Goal: Transaction & Acquisition: Subscribe to service/newsletter

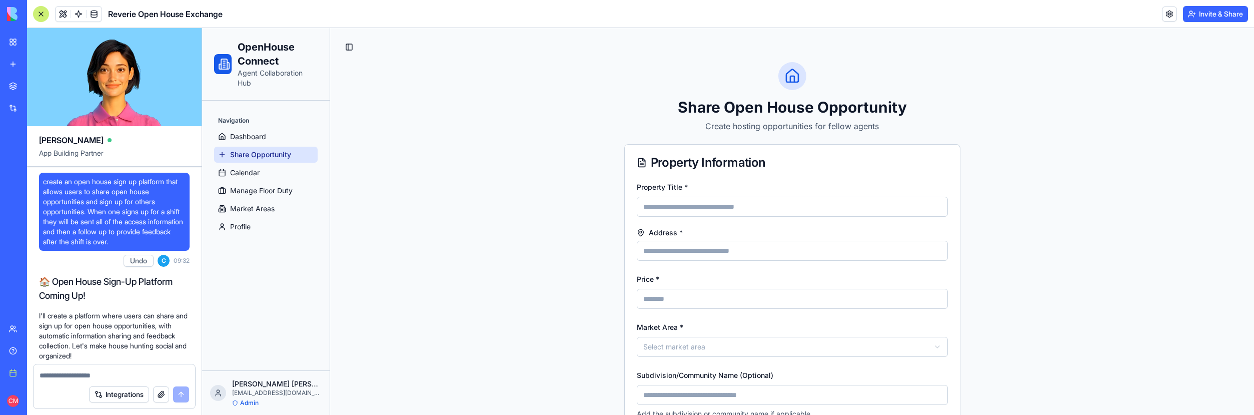
scroll to position [8070, 0]
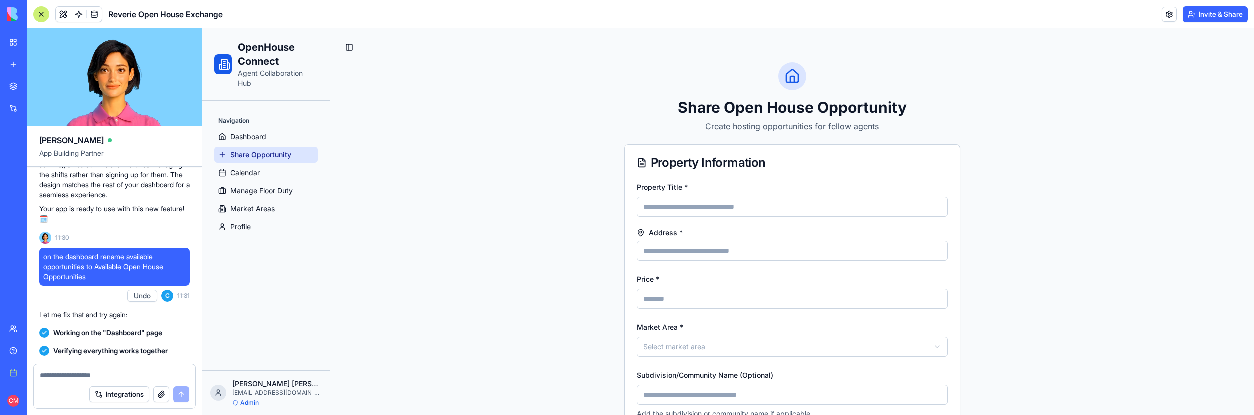
click at [128, 396] on button "Integrations" at bounding box center [119, 394] width 60 height 16
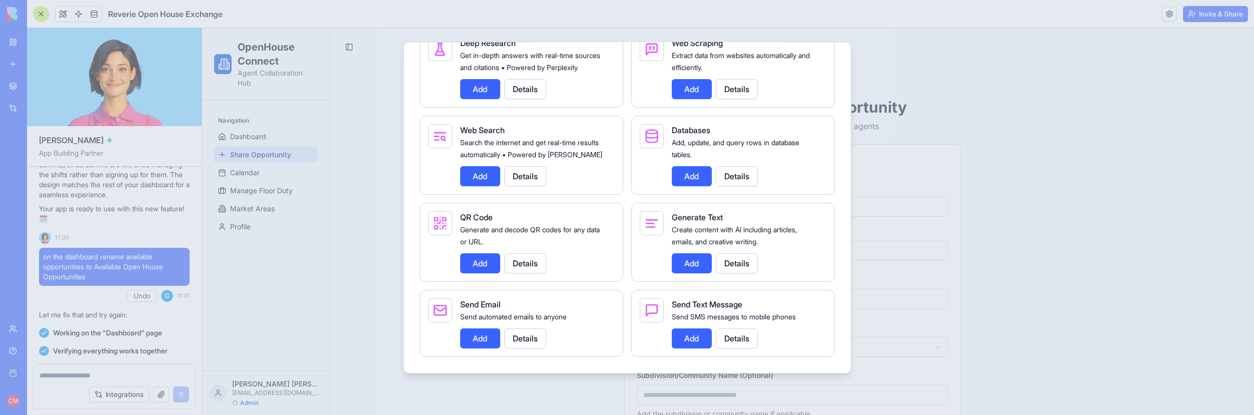
scroll to position [1253, 0]
click at [538, 338] on button "Details" at bounding box center [525, 338] width 42 height 20
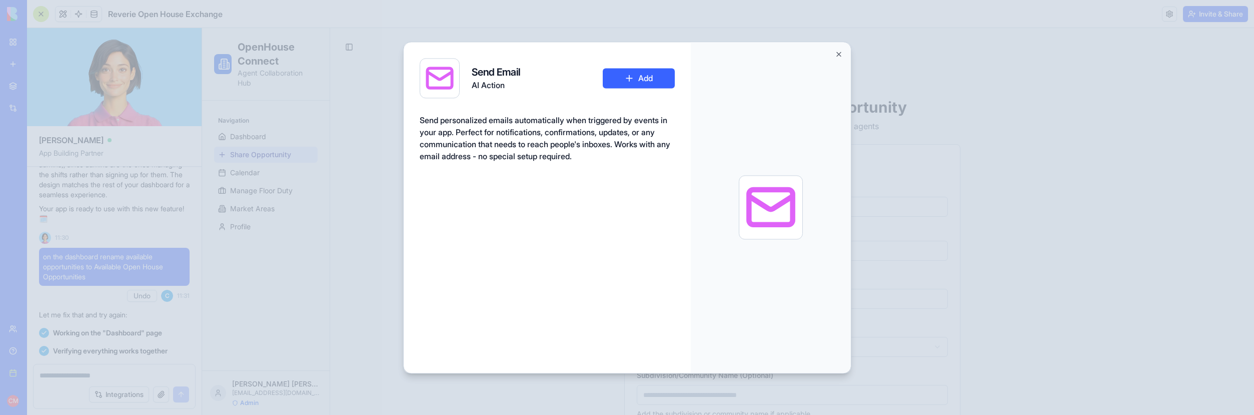
click at [632, 73] on button "Add" at bounding box center [639, 78] width 72 height 20
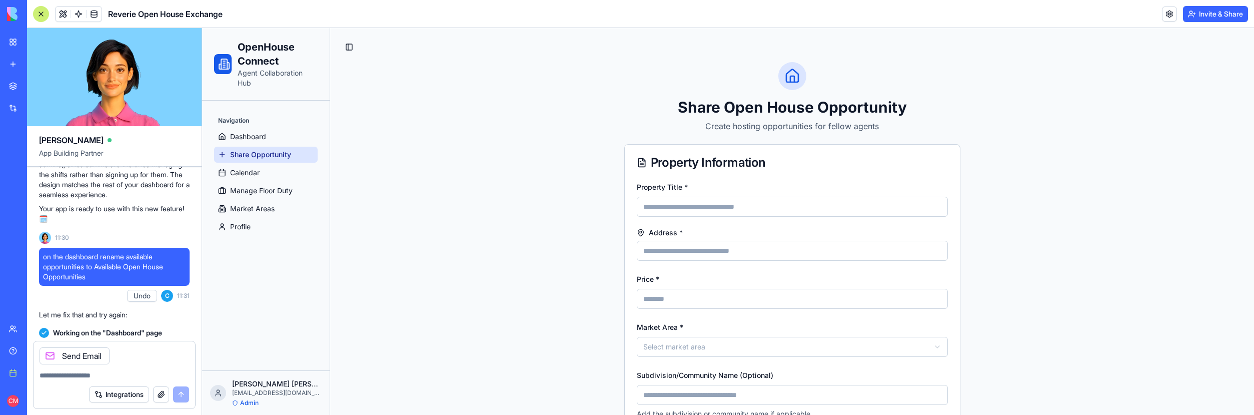
click at [30, 109] on div "Integrations" at bounding box center [30, 108] width 13 height 10
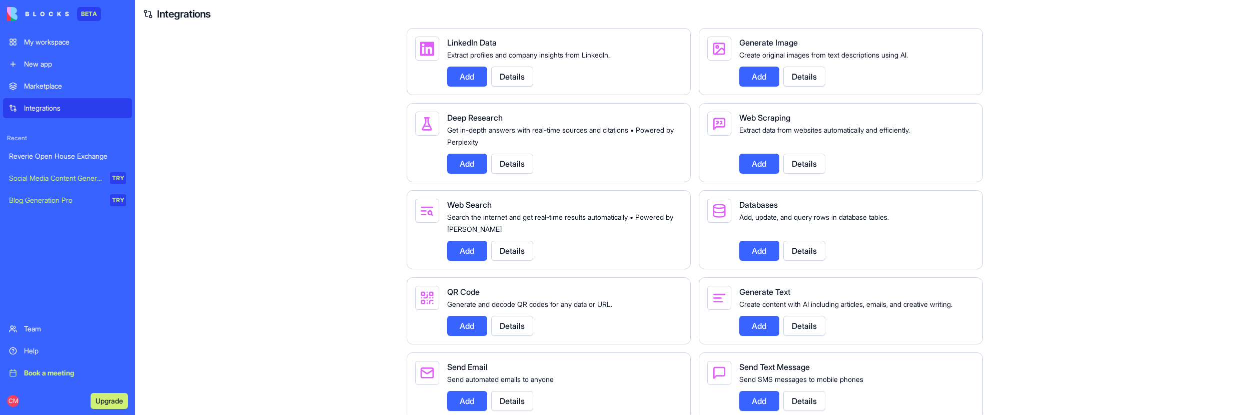
scroll to position [1053, 0]
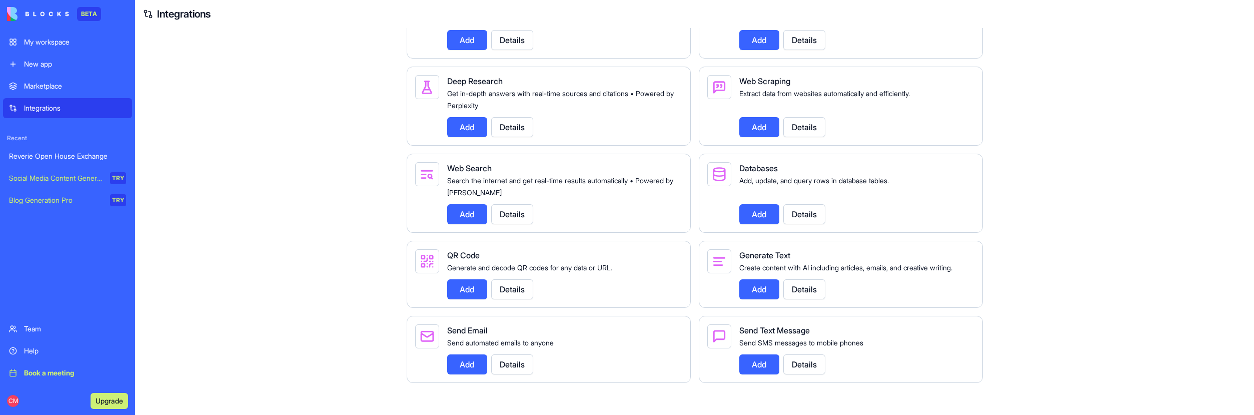
click at [516, 367] on button "Details" at bounding box center [512, 364] width 42 height 20
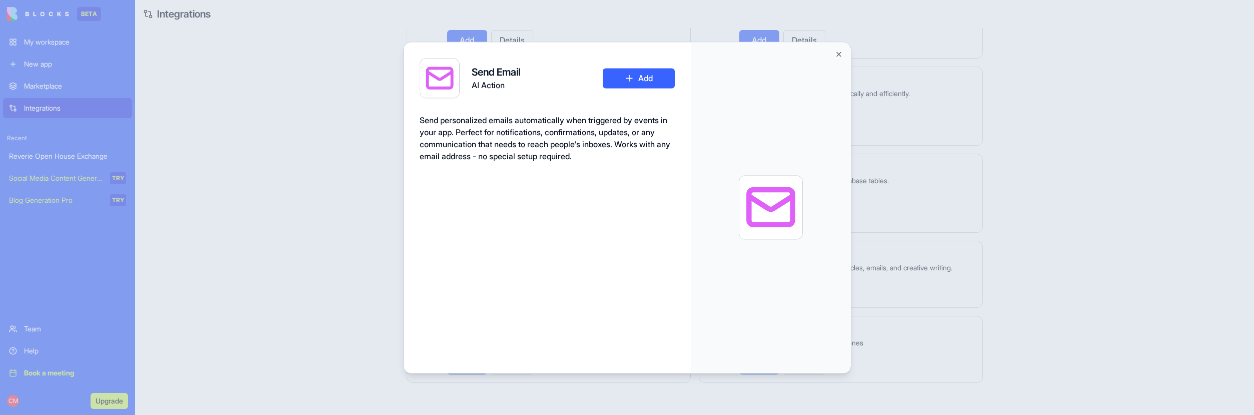
click at [642, 82] on button "Add" at bounding box center [639, 78] width 72 height 20
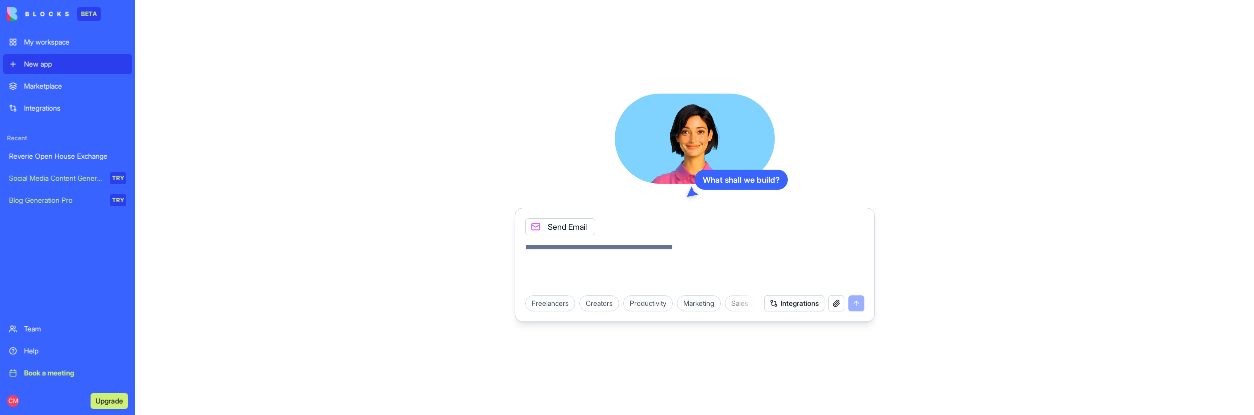
click at [64, 159] on div "Reverie Open House Exchange" at bounding box center [67, 156] width 117 height 10
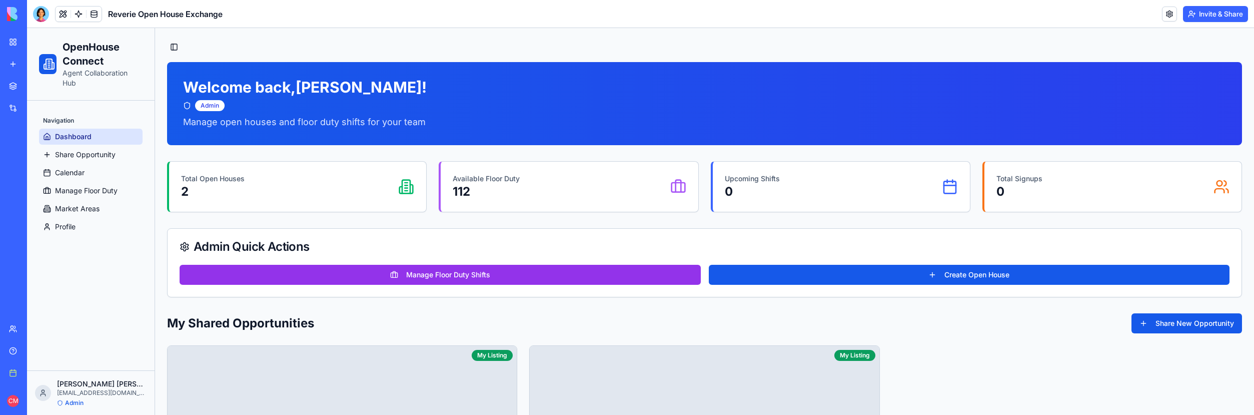
click at [21, 104] on link "Integrations" at bounding box center [23, 108] width 40 height 20
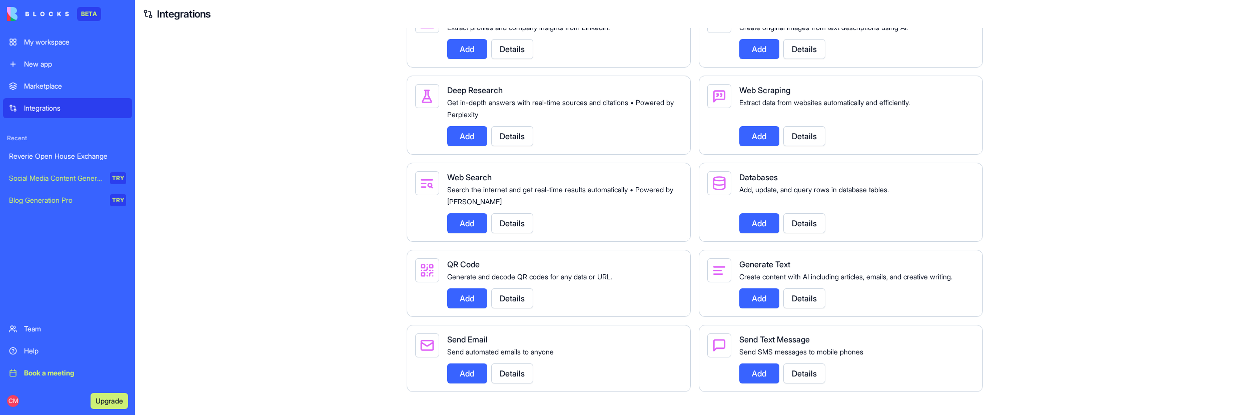
scroll to position [1053, 0]
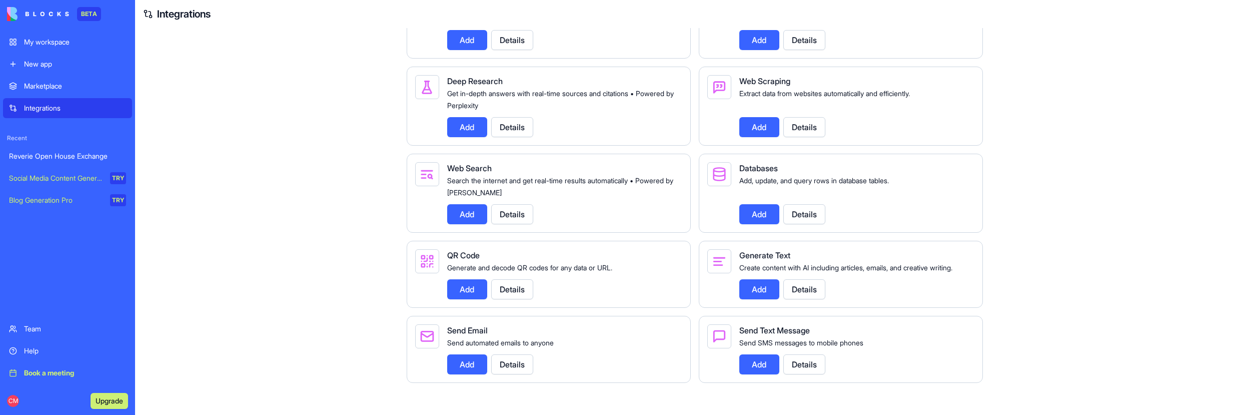
click at [461, 363] on button "Add" at bounding box center [467, 364] width 40 height 20
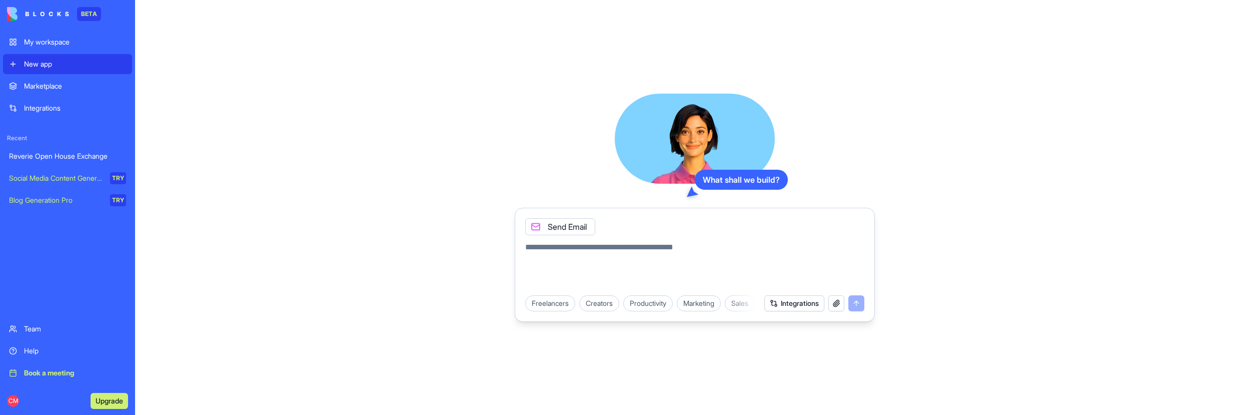
click at [71, 164] on link "Reverie Open House Exchange" at bounding box center [67, 156] width 129 height 20
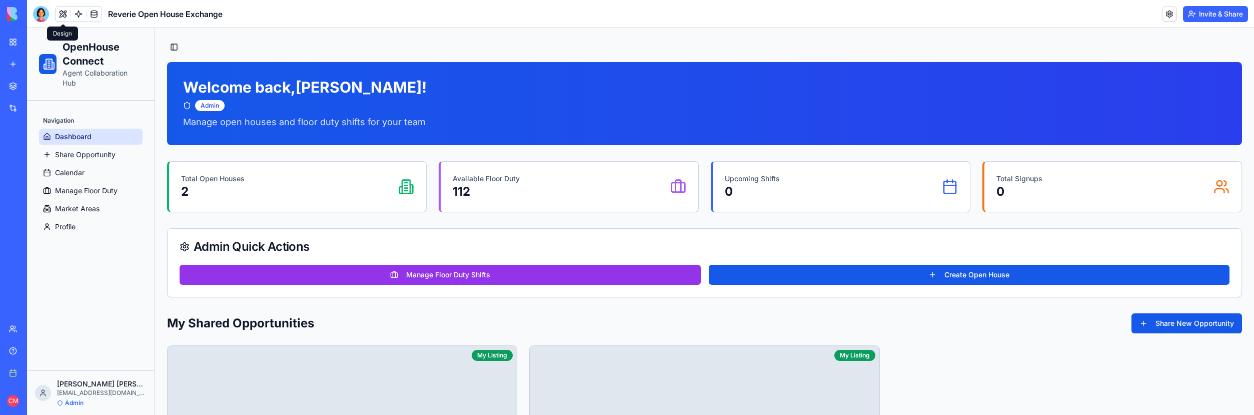
click at [61, 15] on button at bounding box center [63, 14] width 15 height 15
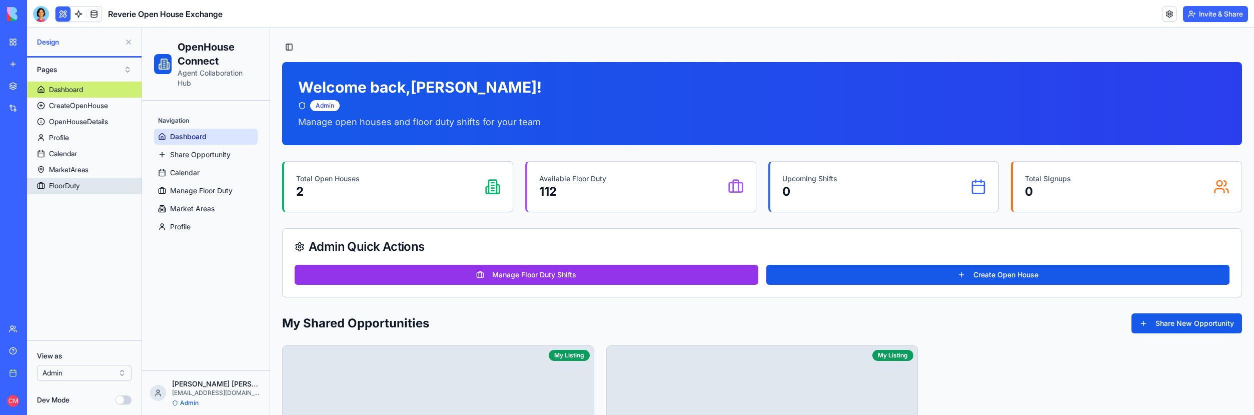
click at [89, 193] on link "FloorDuty" at bounding box center [84, 186] width 115 height 16
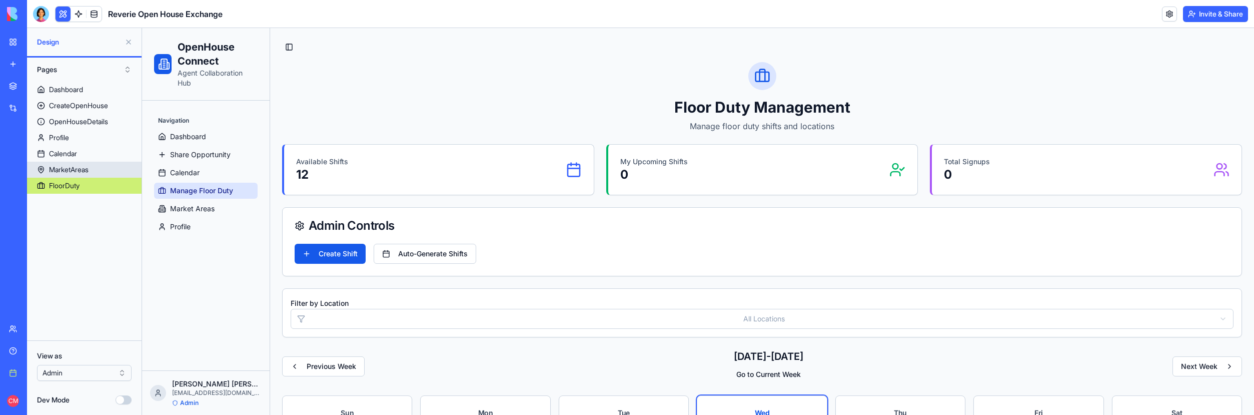
click at [111, 176] on link "MarketAreas" at bounding box center [84, 170] width 115 height 16
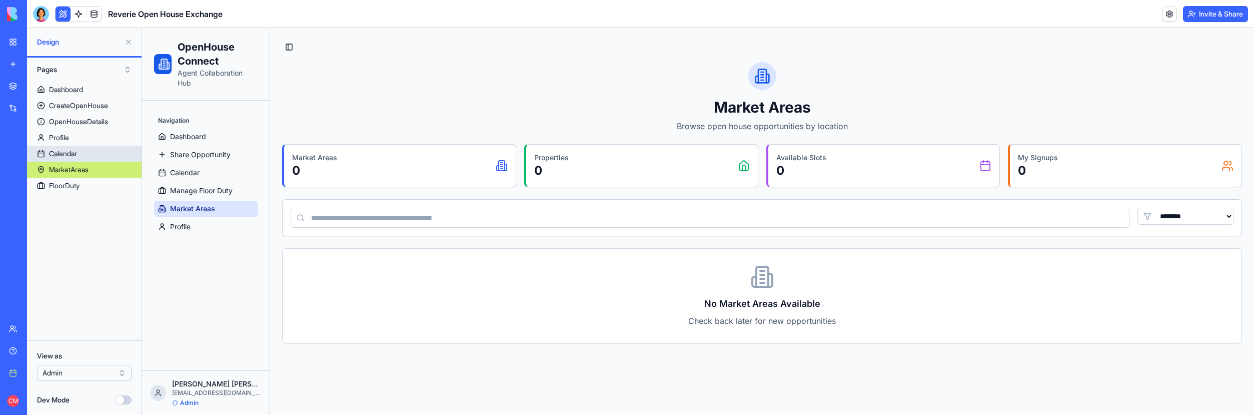
click at [90, 156] on link "Calendar" at bounding box center [84, 154] width 115 height 16
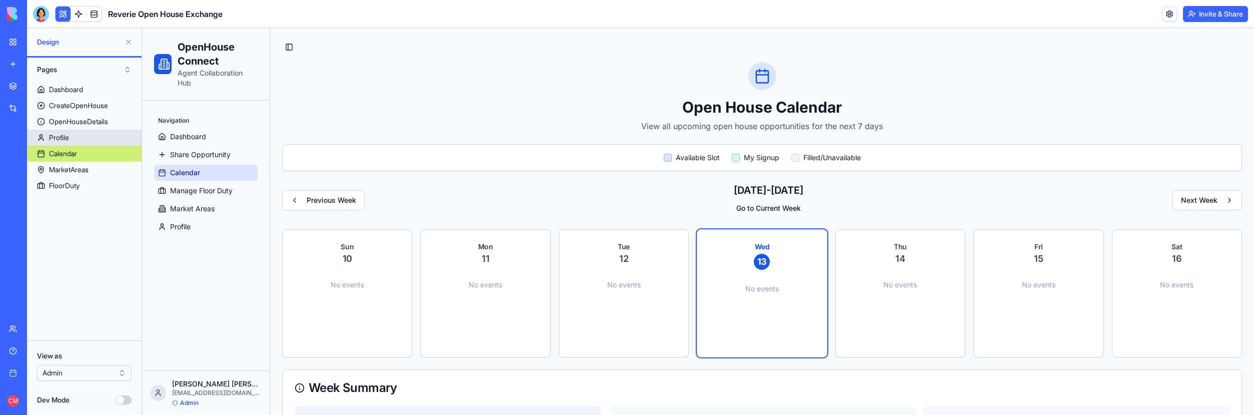
click at [87, 139] on link "Profile" at bounding box center [84, 138] width 115 height 16
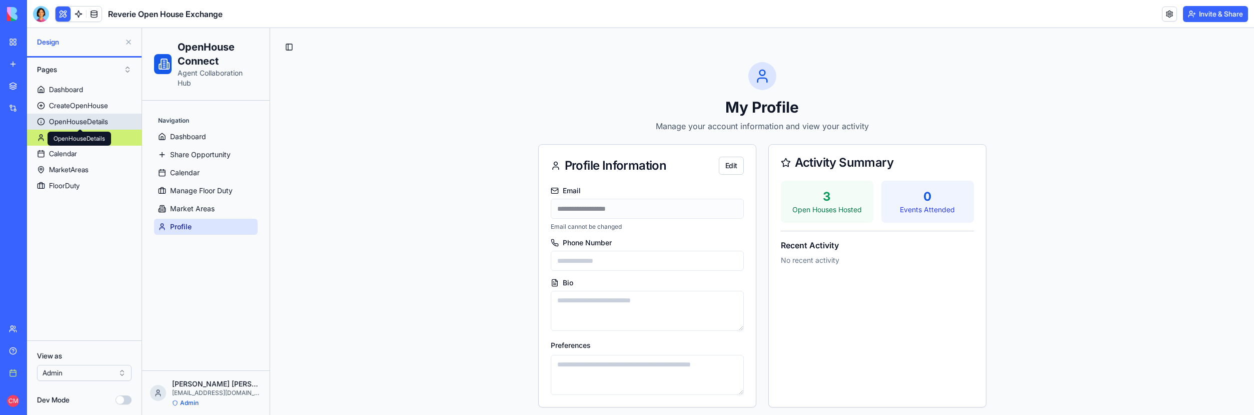
click at [82, 120] on div "OpenHouseDetails" at bounding box center [78, 122] width 59 height 10
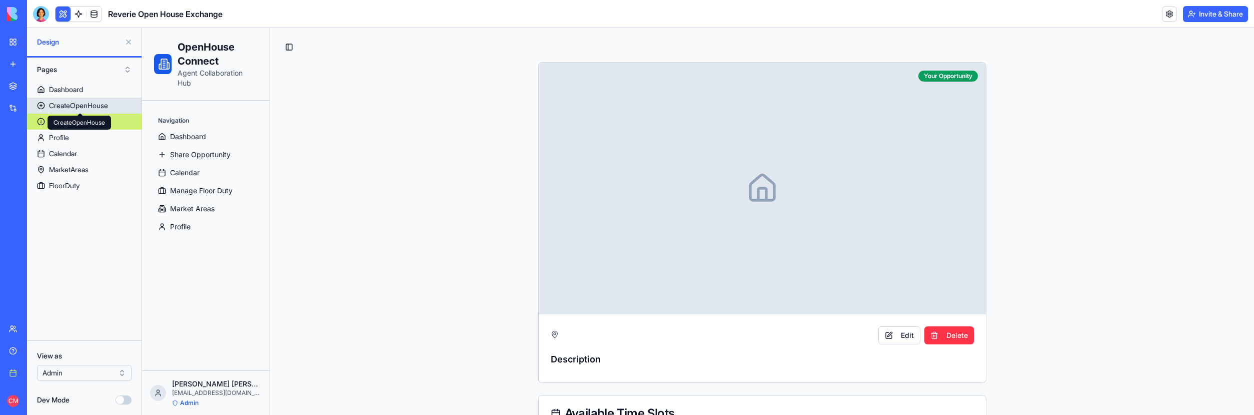
click at [84, 102] on div "CreateOpenHouse" at bounding box center [78, 106] width 59 height 10
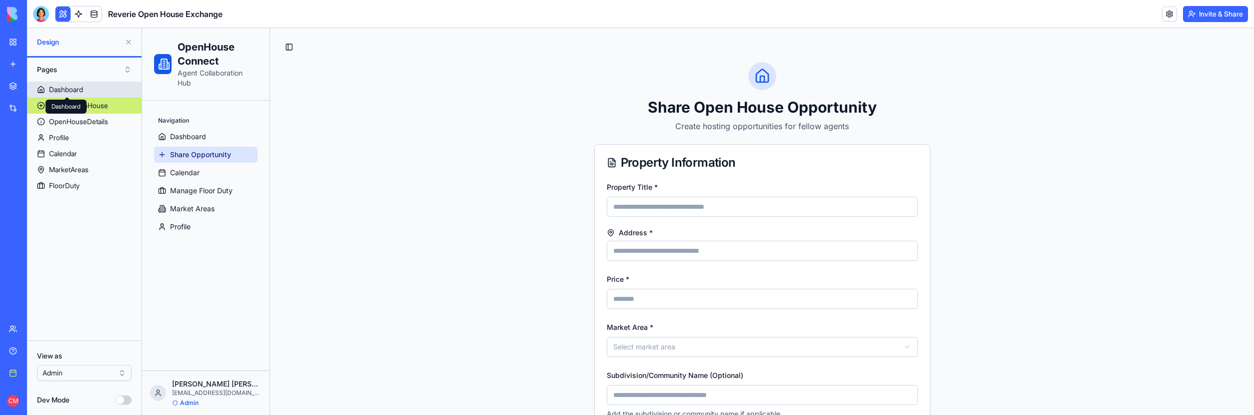
click at [80, 90] on div "Dashboard" at bounding box center [66, 90] width 34 height 10
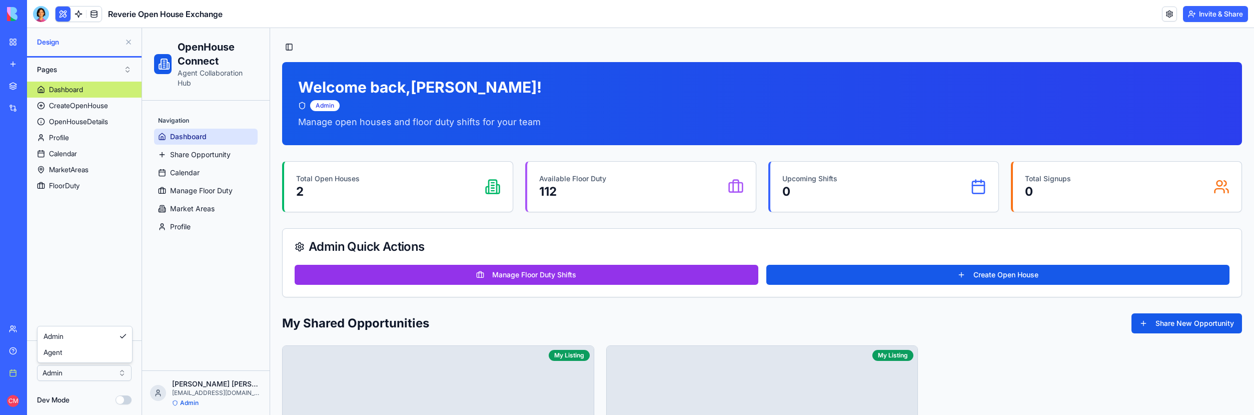
click at [99, 369] on html "BETA My workspace New app Marketplace Integrations Recent Reverie Open House Ex…" at bounding box center [627, 207] width 1254 height 415
click at [85, 278] on html "BETA My workspace New app Marketplace Integrations Recent Reverie Open House Ex…" at bounding box center [627, 207] width 1254 height 415
click at [37, 43] on div "My workspace" at bounding box center [30, 42] width 13 height 10
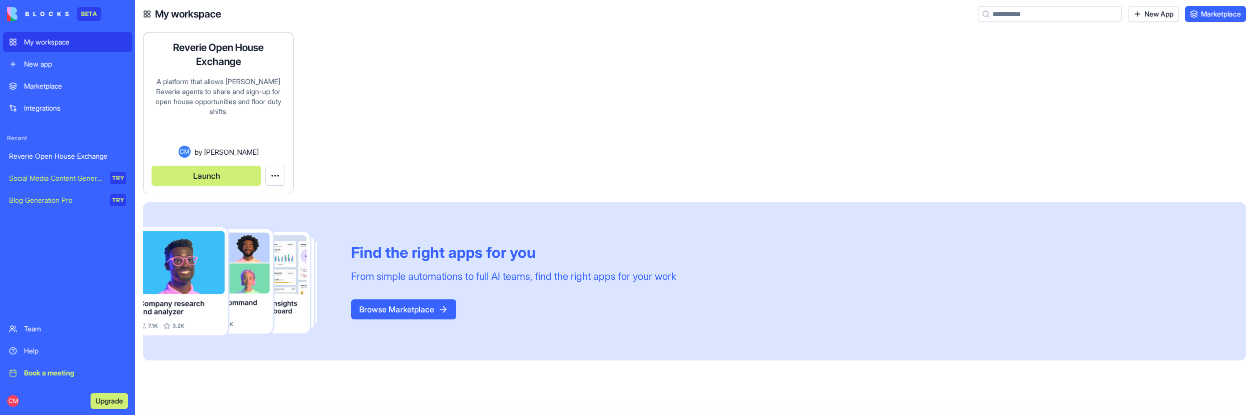
click at [275, 179] on html "BETA My workspace New app Marketplace Integrations Recent Reverie Open House Ex…" at bounding box center [627, 207] width 1254 height 415
click at [265, 204] on span "Edit app" at bounding box center [252, 200] width 25 height 10
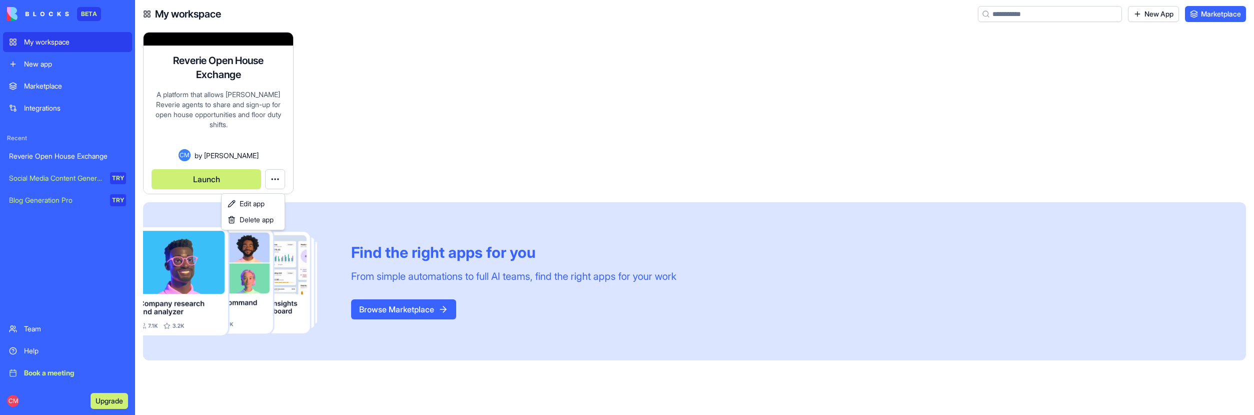
scroll to position [8, 0]
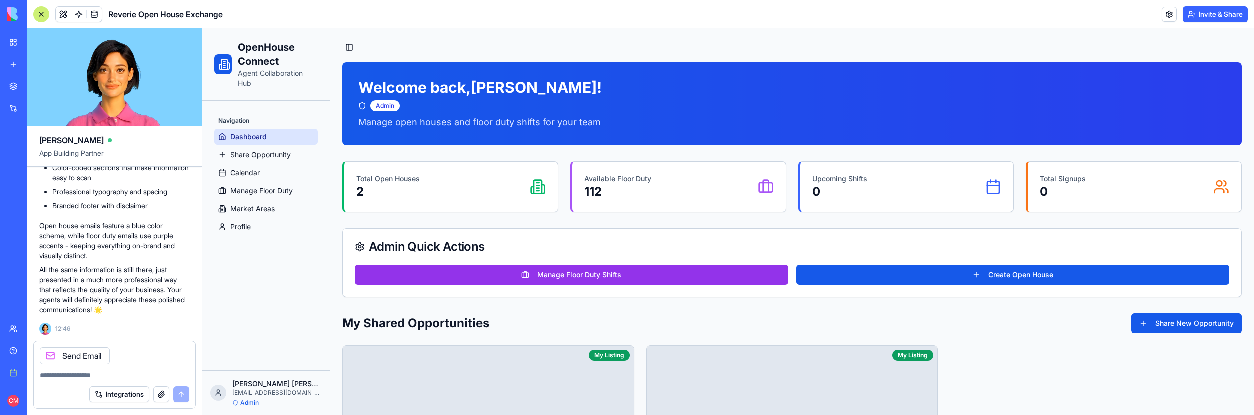
click at [72, 378] on textarea at bounding box center [115, 375] width 150 height 10
click at [252, 159] on span "Share Opportunity" at bounding box center [260, 155] width 61 height 10
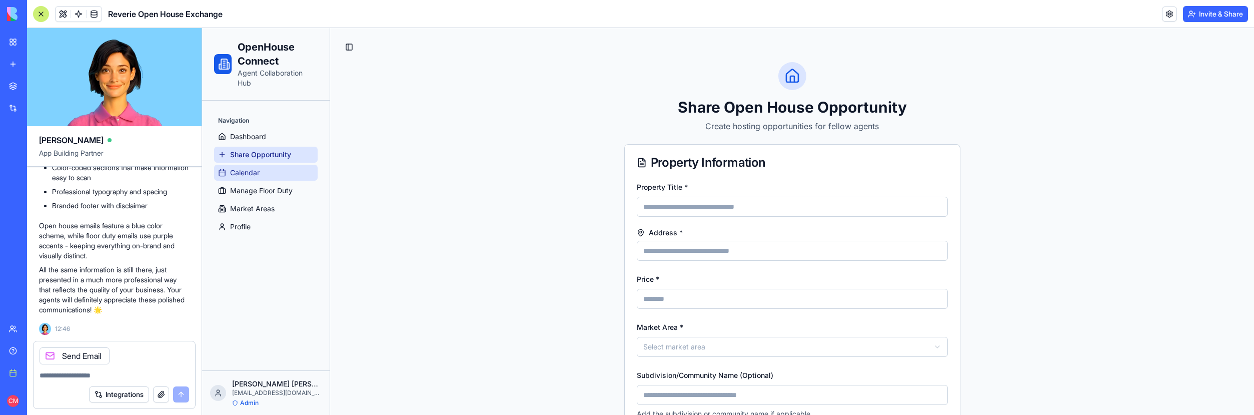
click at [255, 174] on span "Calendar" at bounding box center [245, 173] width 30 height 10
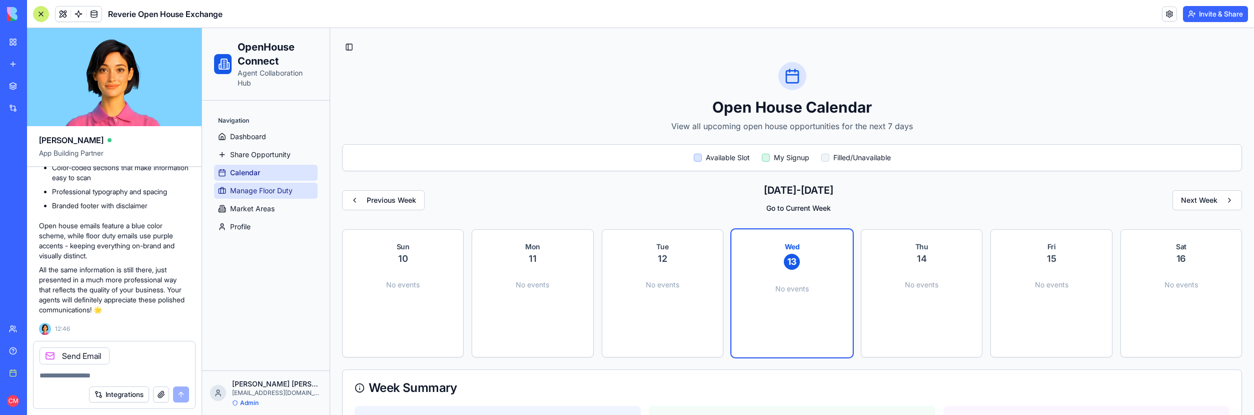
click at [260, 186] on span "Manage Floor Duty" at bounding box center [261, 191] width 63 height 10
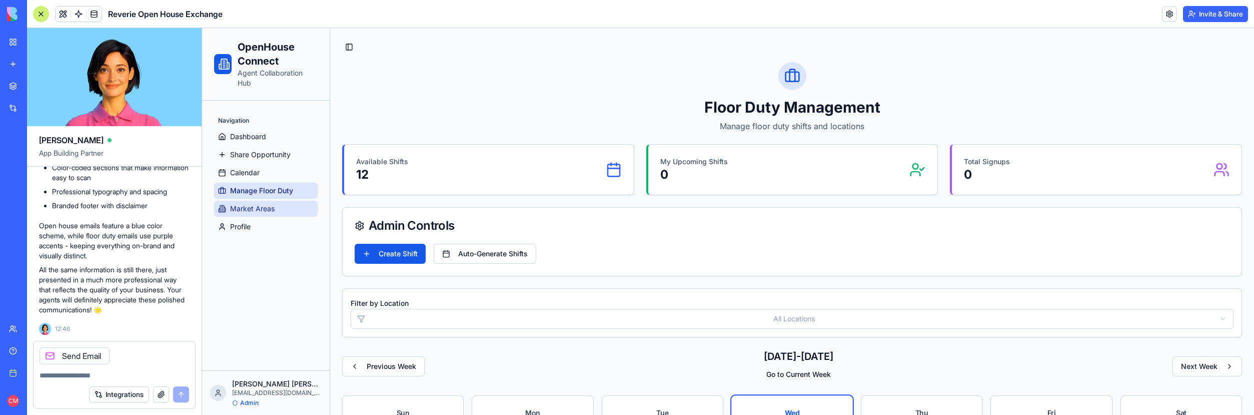
click at [259, 201] on link "Market Areas" at bounding box center [266, 209] width 104 height 16
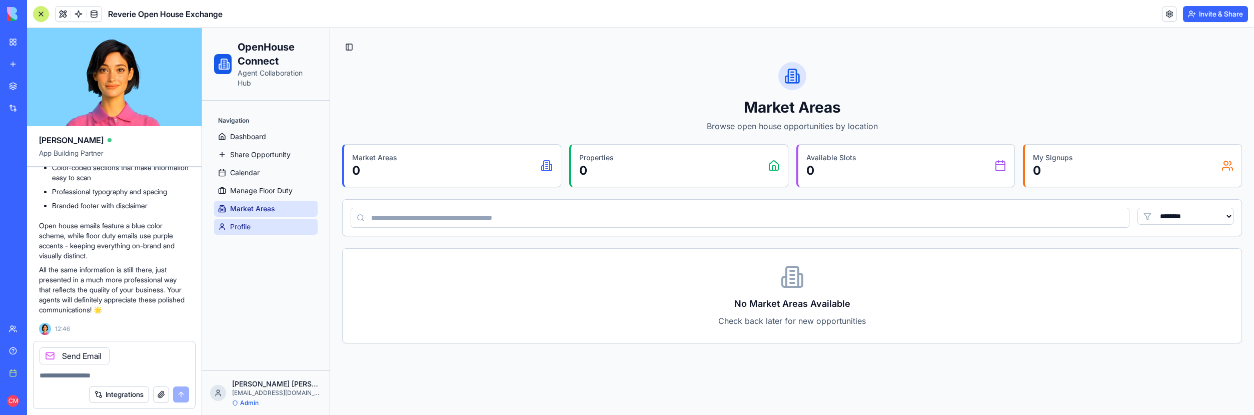
click at [257, 222] on link "Profile" at bounding box center [266, 227] width 104 height 16
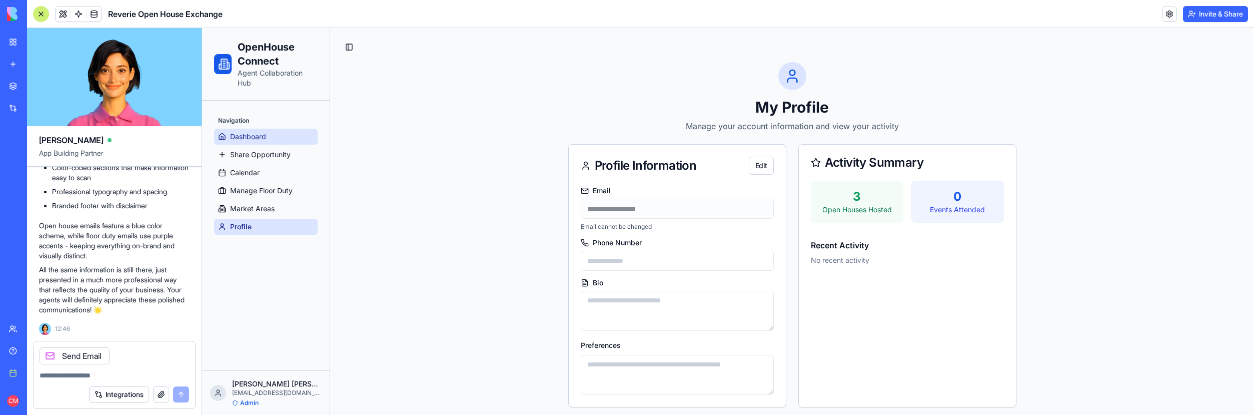
click at [250, 138] on span "Dashboard" at bounding box center [248, 137] width 36 height 10
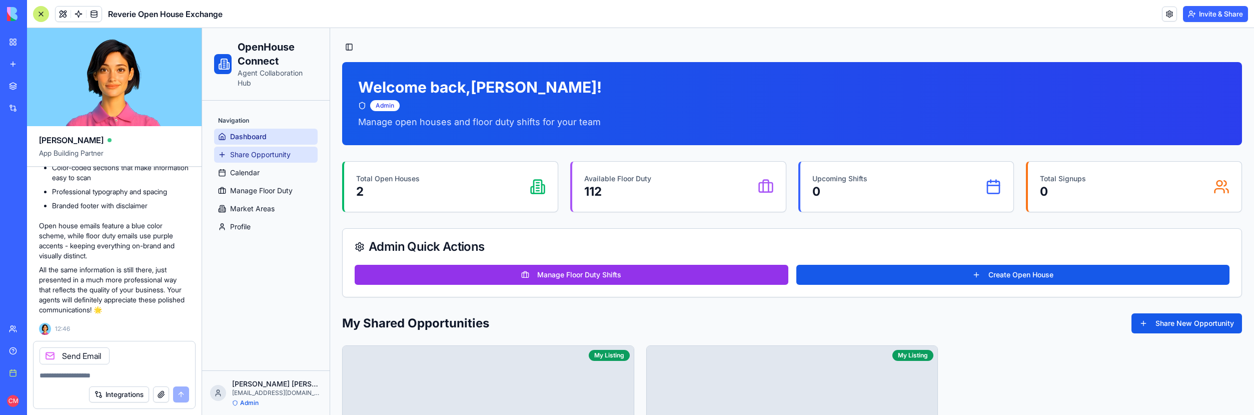
click at [266, 147] on link "Share Opportunity" at bounding box center [266, 155] width 104 height 16
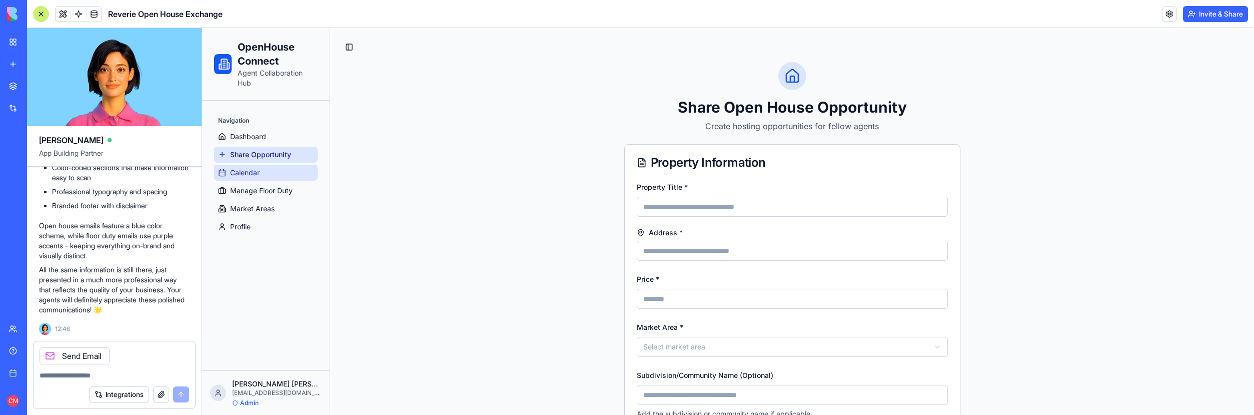
click at [263, 167] on link "Calendar" at bounding box center [266, 173] width 104 height 16
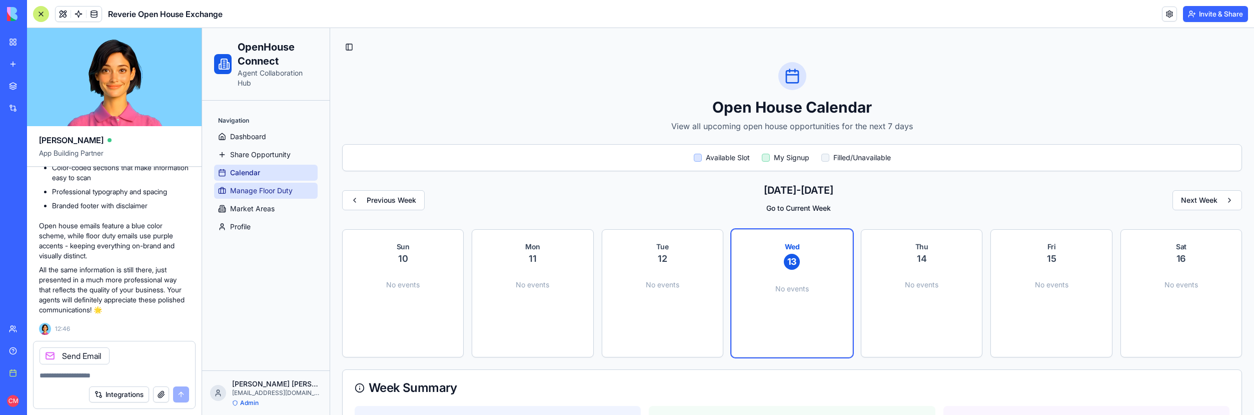
click at [264, 186] on span "Manage Floor Duty" at bounding box center [261, 191] width 63 height 10
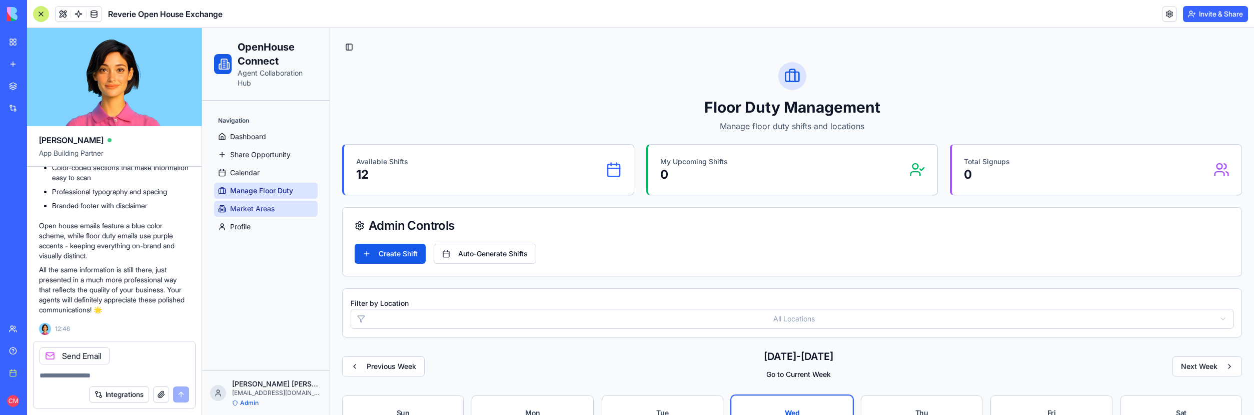
click at [267, 206] on span "Market Areas" at bounding box center [252, 209] width 45 height 10
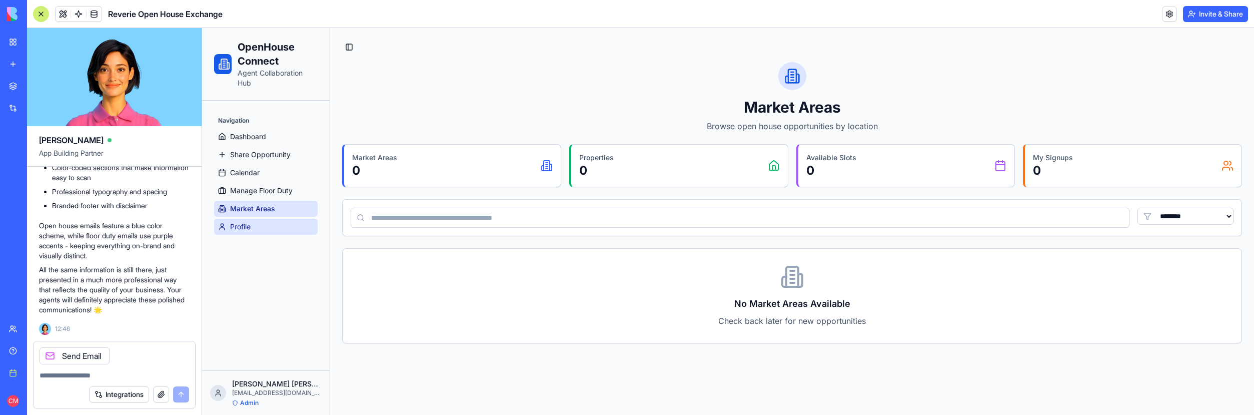
click at [268, 222] on link "Profile" at bounding box center [266, 227] width 104 height 16
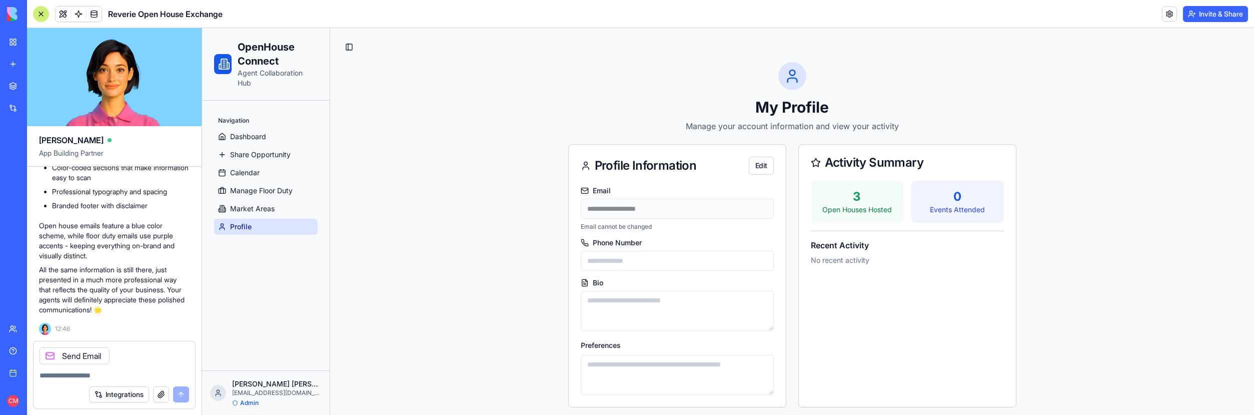
scroll to position [9691, 0]
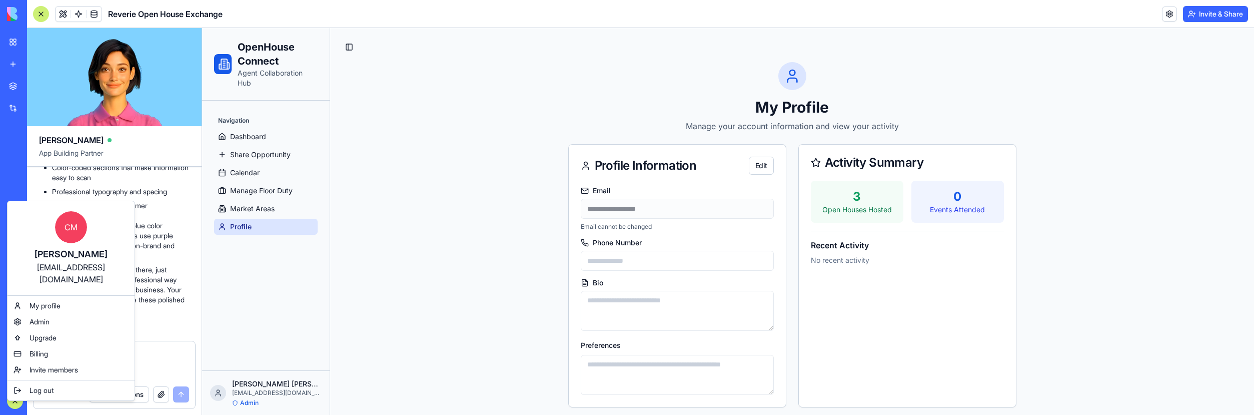
click at [13, 396] on html "BETA My workspace New app Marketplace Integrations Recent Reverie Open House Ex…" at bounding box center [627, 207] width 1254 height 415
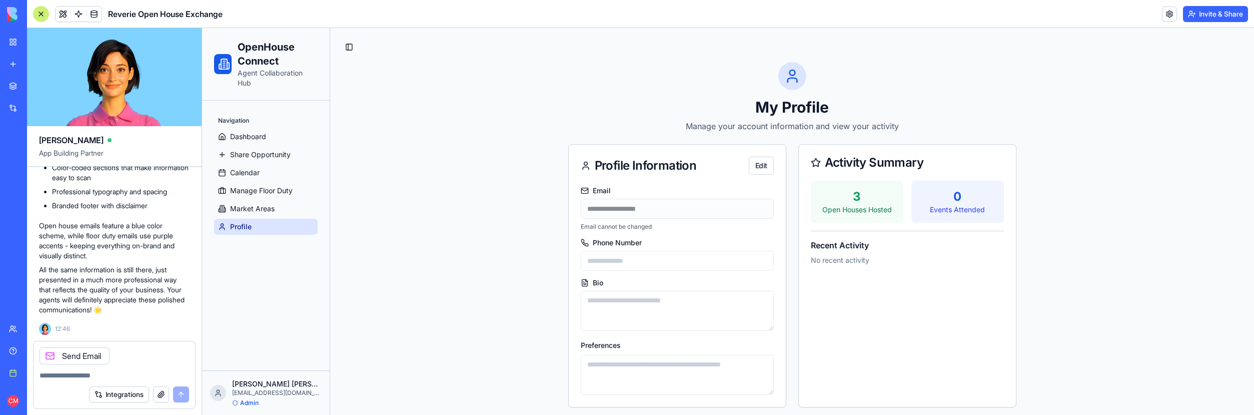
click at [247, 344] on div "Navigation Dashboard Share Opportunity Calendar Manage Floor Duty Market Areas …" at bounding box center [266, 236] width 128 height 270
click at [129, 362] on div "Send Email" at bounding box center [115, 352] width 162 height 23
click at [78, 378] on textarea at bounding box center [115, 375] width 150 height 10
click at [116, 396] on button "Integrations" at bounding box center [119, 394] width 60 height 16
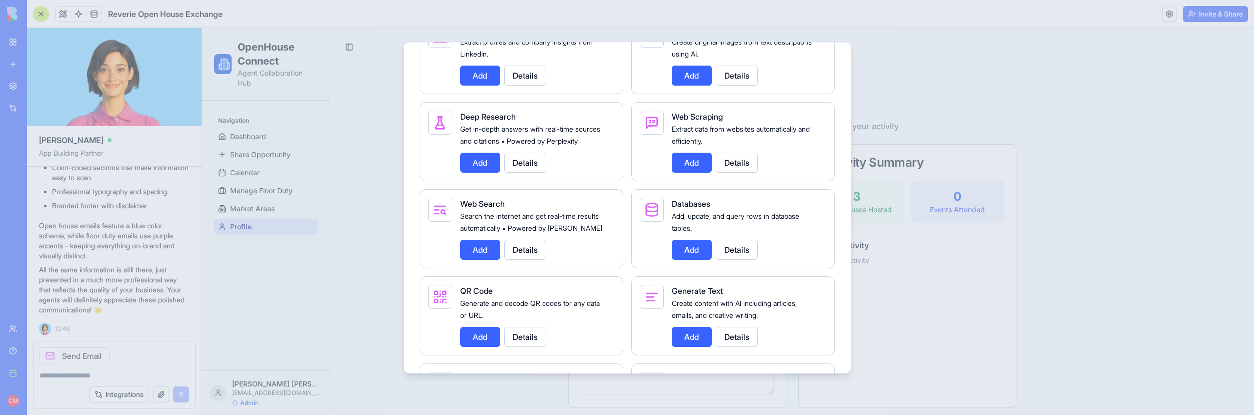
scroll to position [1253, 0]
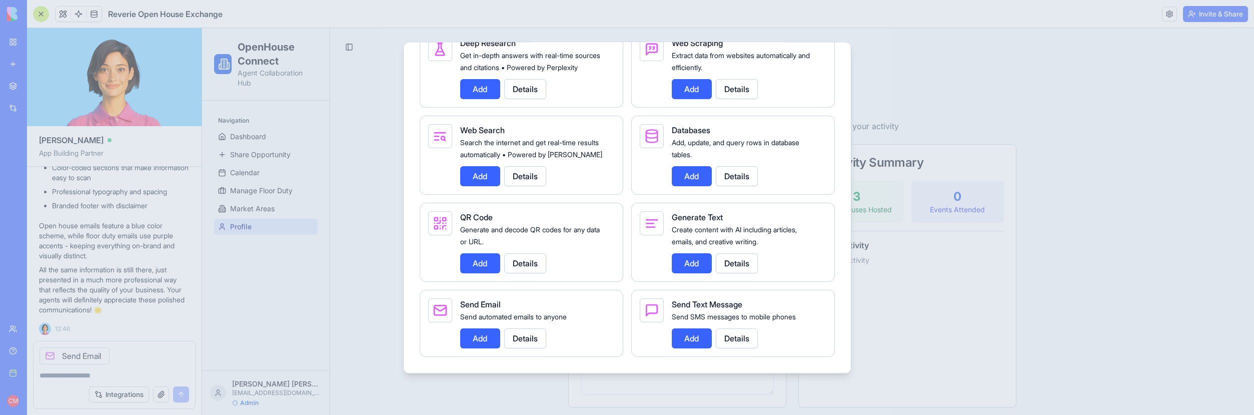
click at [691, 342] on button "Add" at bounding box center [692, 338] width 40 height 20
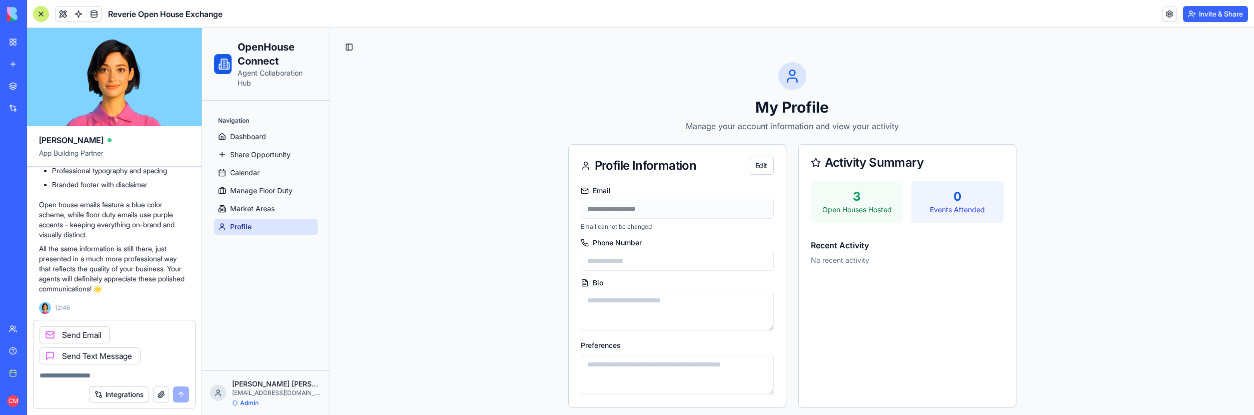
click at [49, 334] on icon at bounding box center [50, 335] width 8 height 8
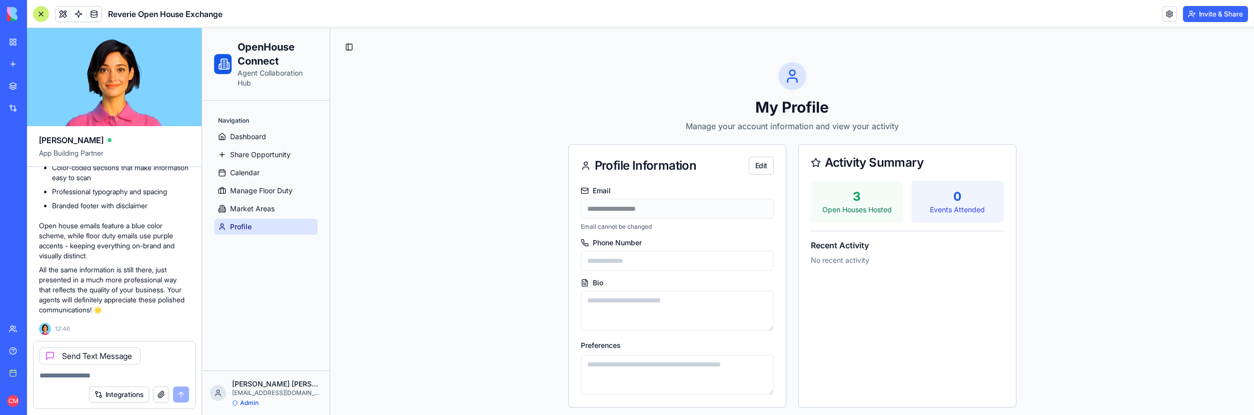
click at [48, 355] on icon at bounding box center [50, 356] width 8 height 8
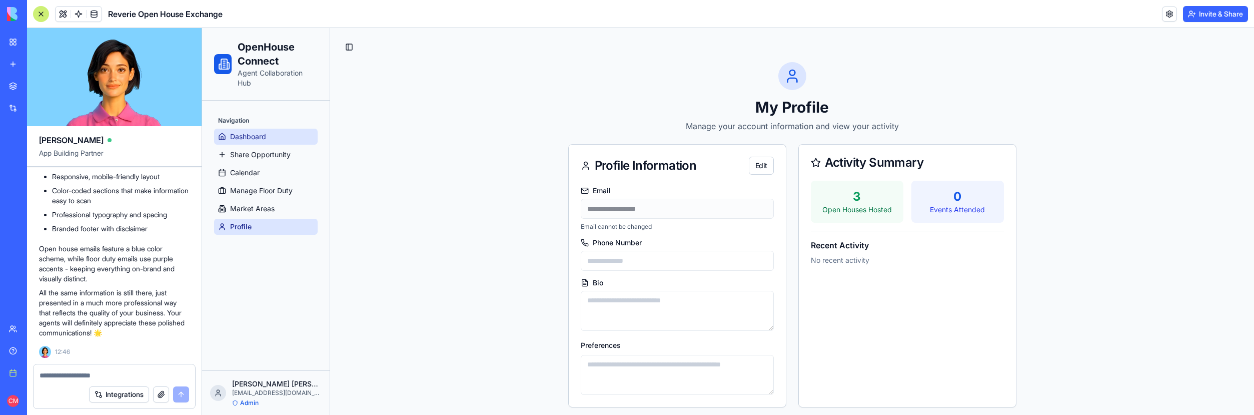
scroll to position [418, 0]
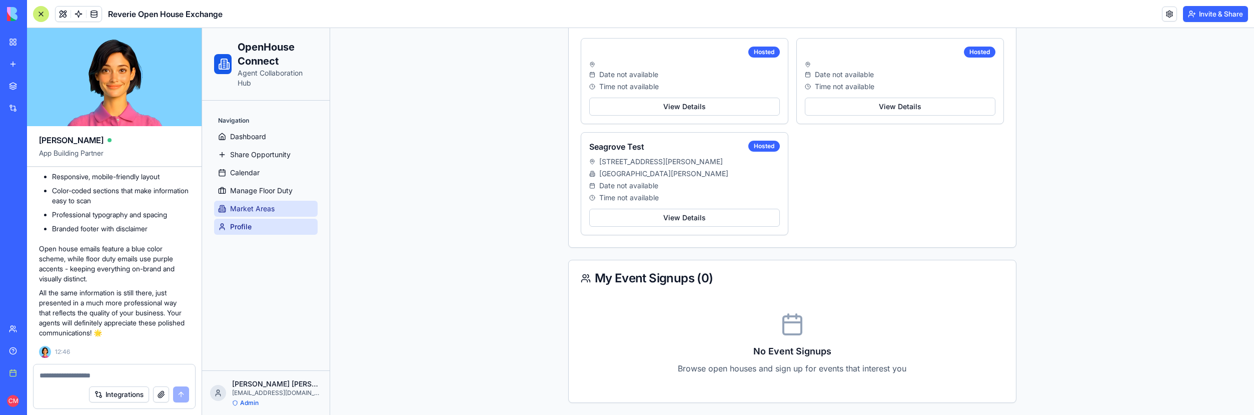
click at [279, 211] on link "Market Areas" at bounding box center [266, 209] width 104 height 16
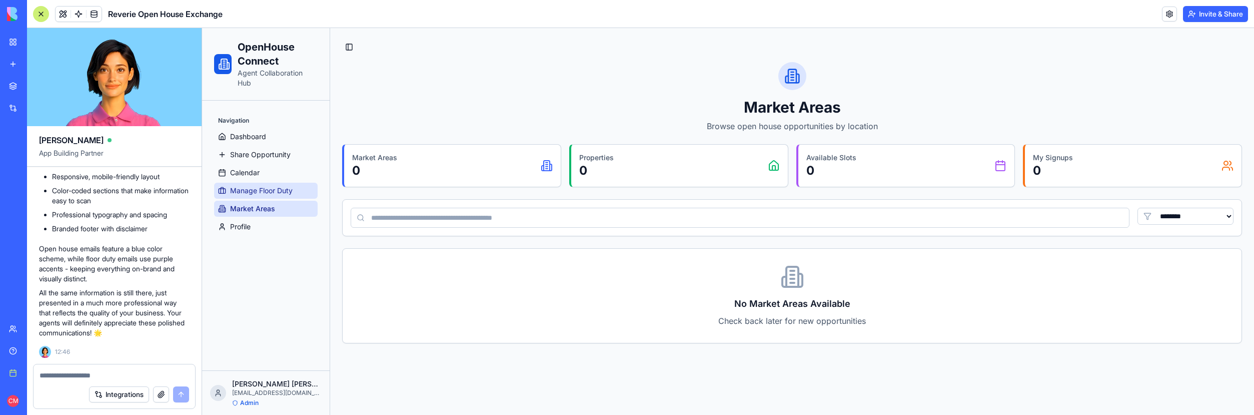
click at [277, 189] on span "Manage Floor Duty" at bounding box center [261, 191] width 63 height 10
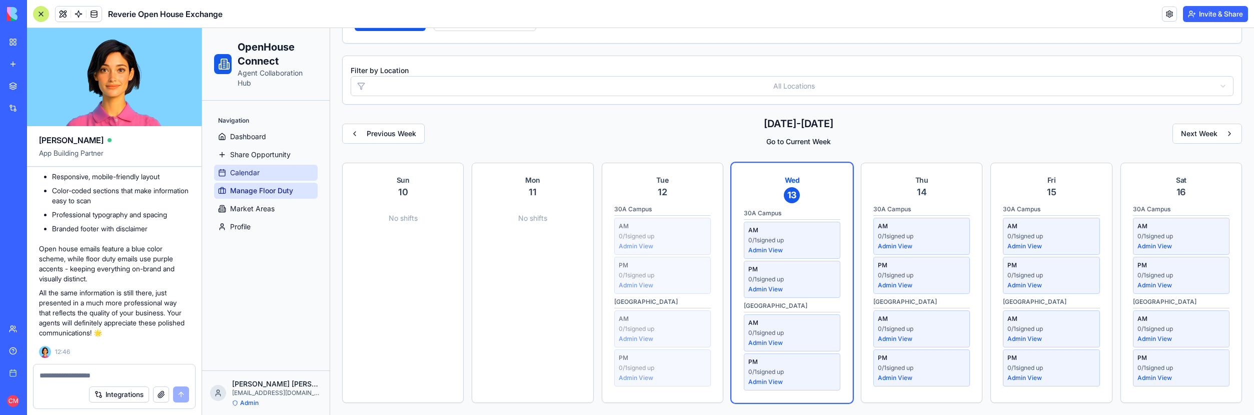
click at [275, 173] on link "Calendar" at bounding box center [266, 173] width 104 height 16
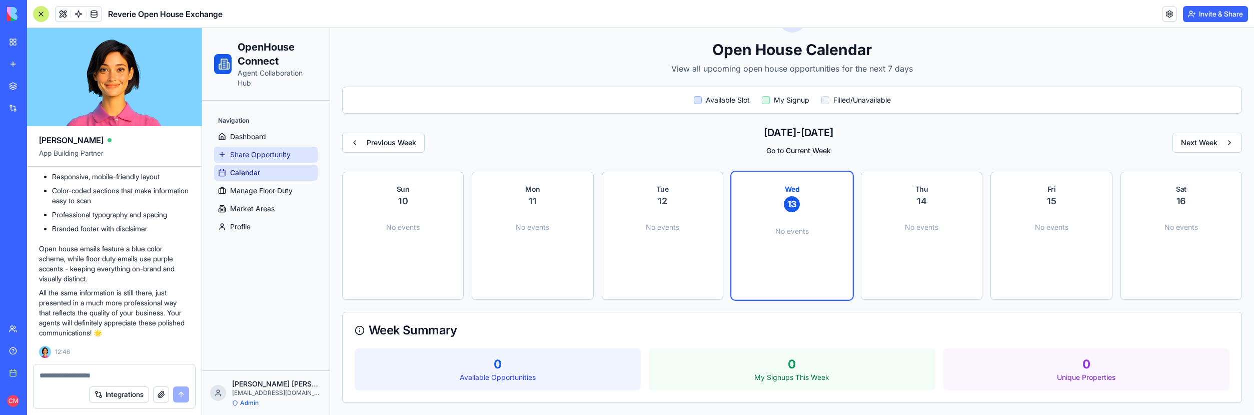
click at [275, 158] on span "Share Opportunity" at bounding box center [260, 155] width 61 height 10
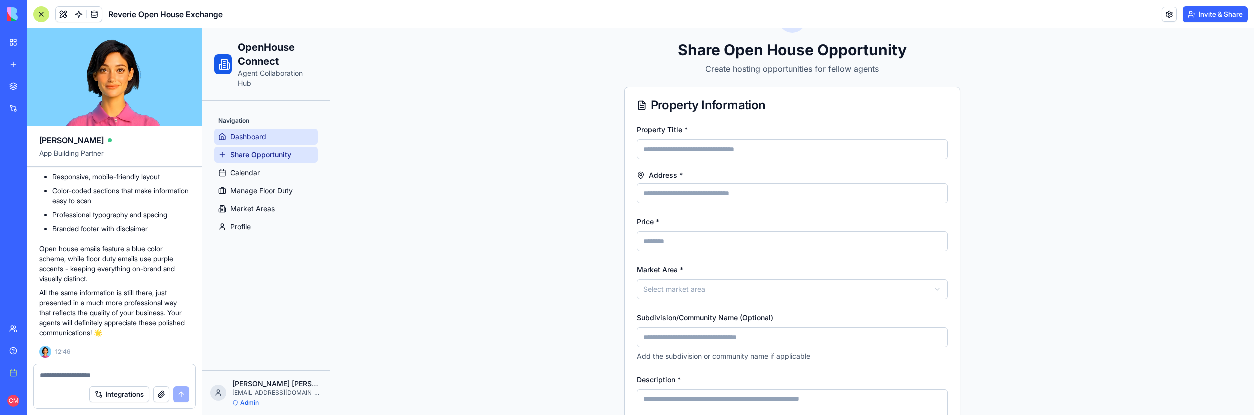
click at [270, 143] on link "Dashboard" at bounding box center [266, 137] width 104 height 16
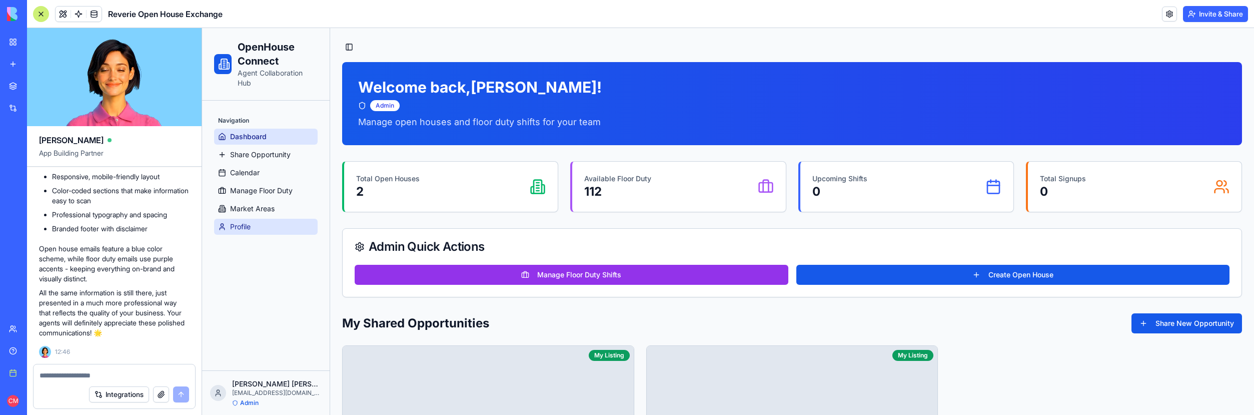
click at [239, 224] on span "Profile" at bounding box center [240, 227] width 21 height 10
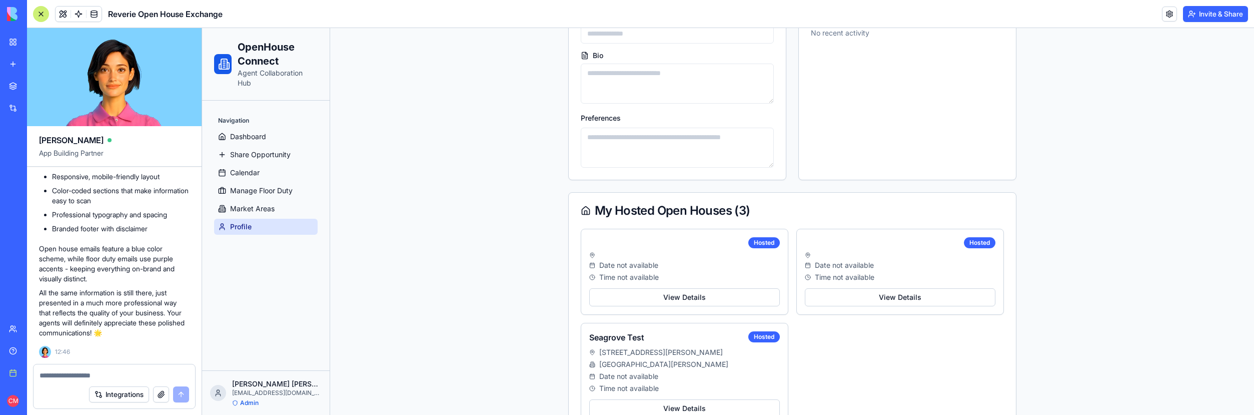
scroll to position [330, 0]
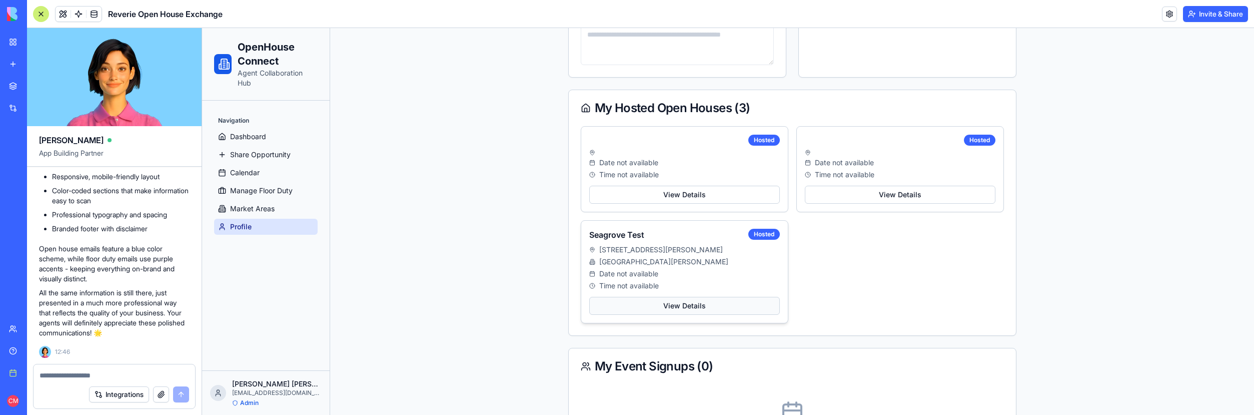
click at [669, 306] on button "View Details" at bounding box center [684, 306] width 191 height 18
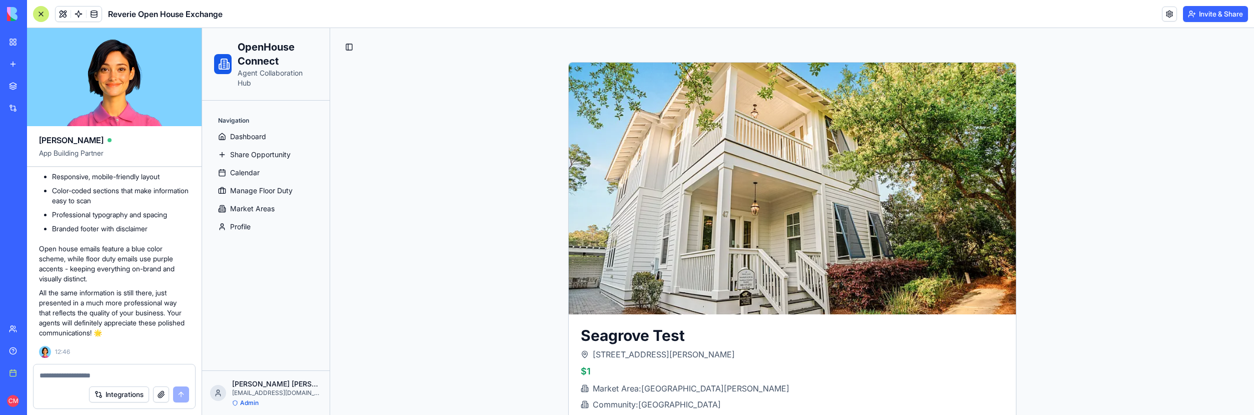
click at [138, 372] on textarea at bounding box center [115, 375] width 150 height 10
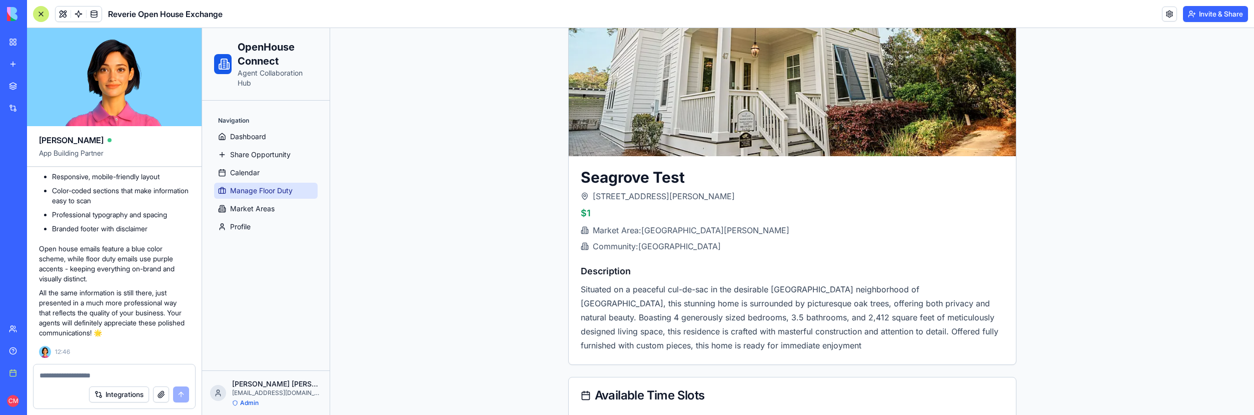
scroll to position [307, 0]
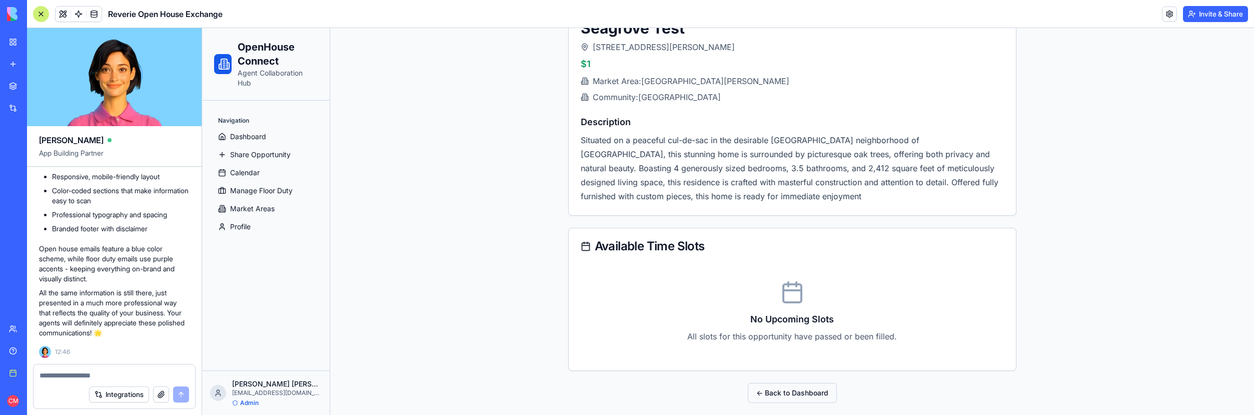
click at [766, 396] on button "← Back to Dashboard" at bounding box center [792, 393] width 89 height 20
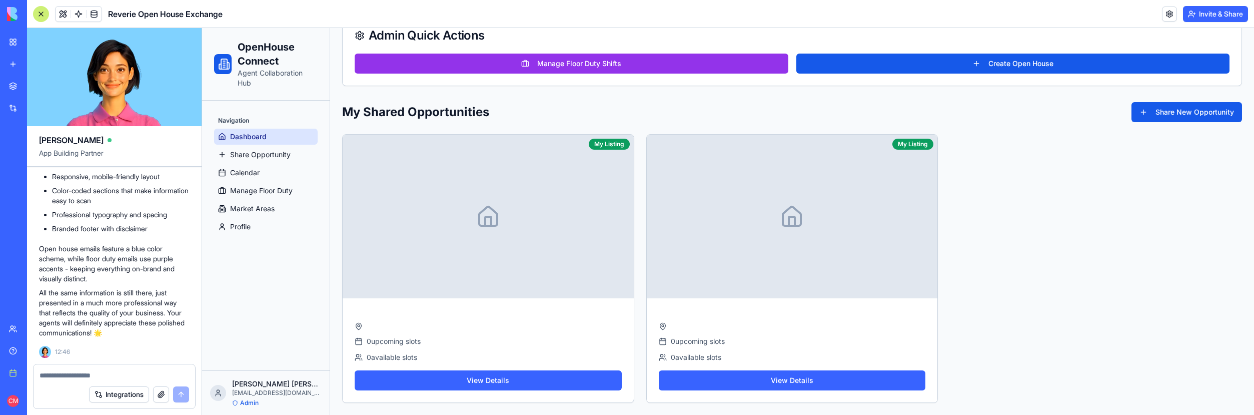
scroll to position [210, 0]
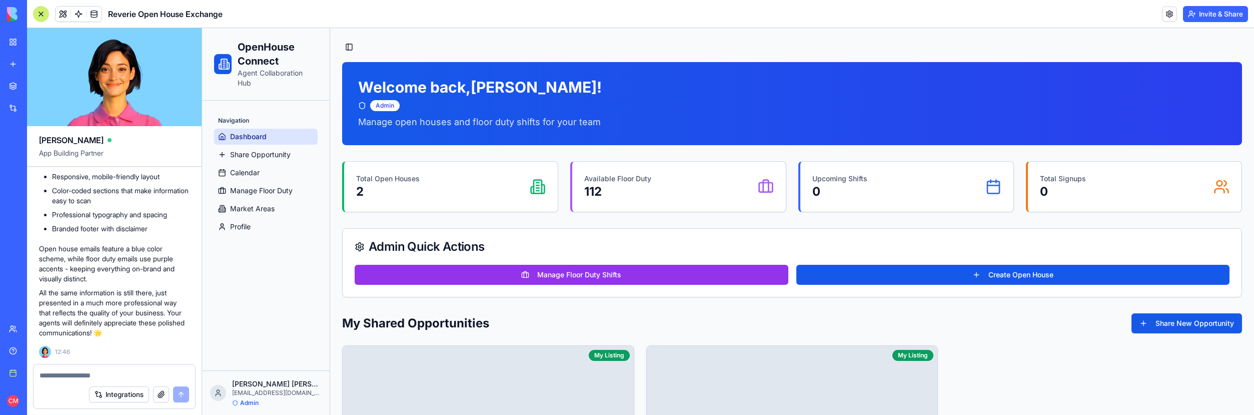
click at [89, 372] on textarea at bounding box center [115, 375] width 150 height 10
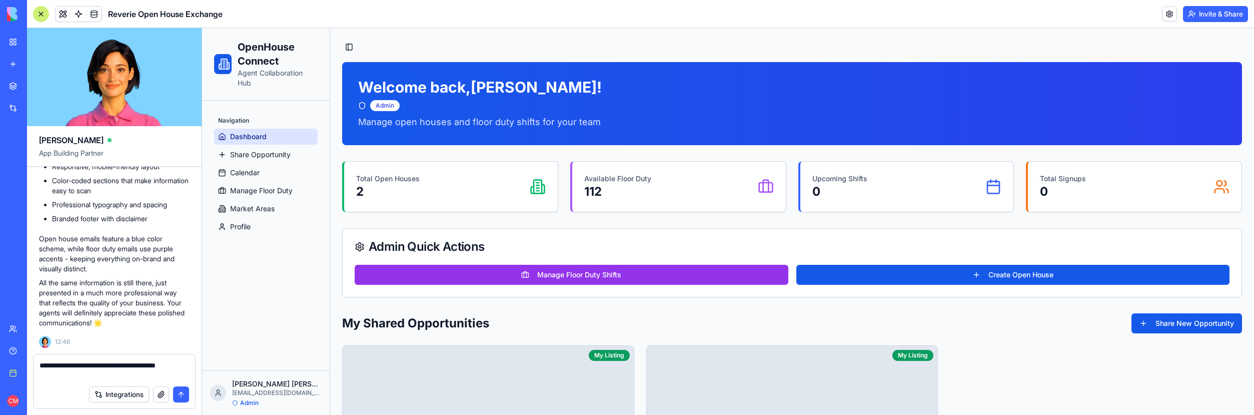
type textarea "**********"
click at [179, 393] on button "submit" at bounding box center [181, 394] width 16 height 16
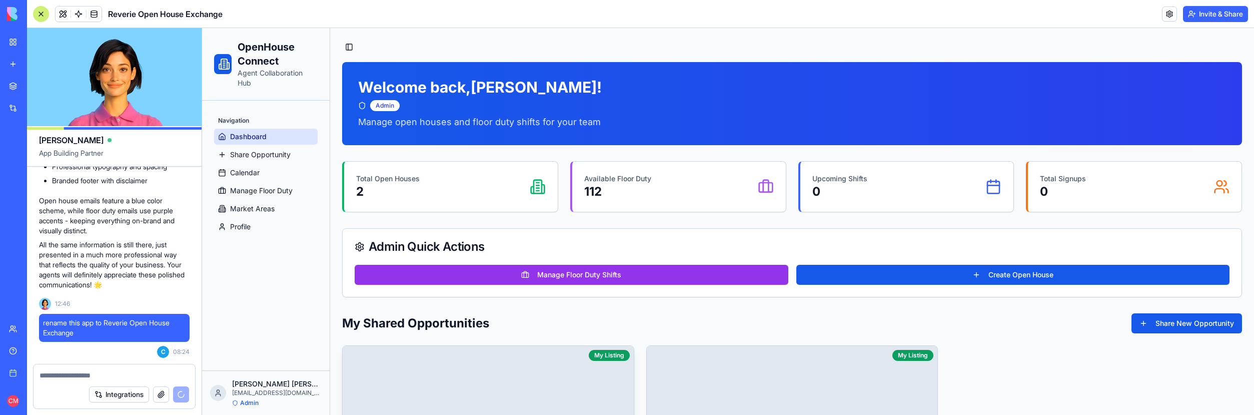
scroll to position [6, 0]
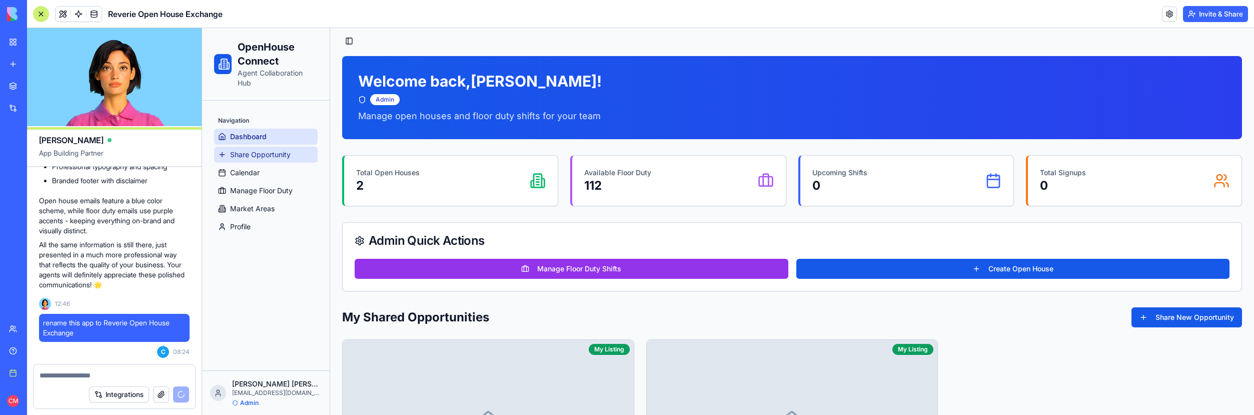
click at [271, 152] on span "Share Opportunity" at bounding box center [260, 155] width 61 height 10
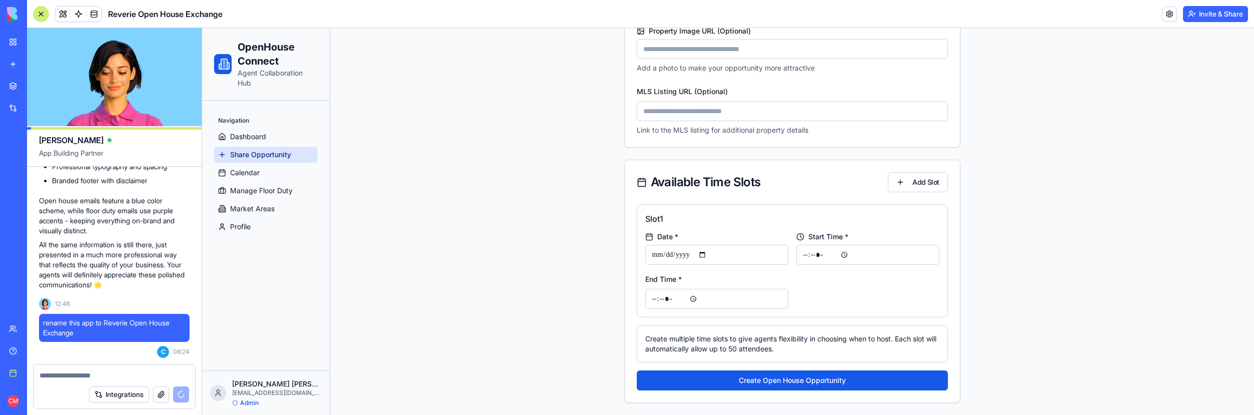
scroll to position [9959, 0]
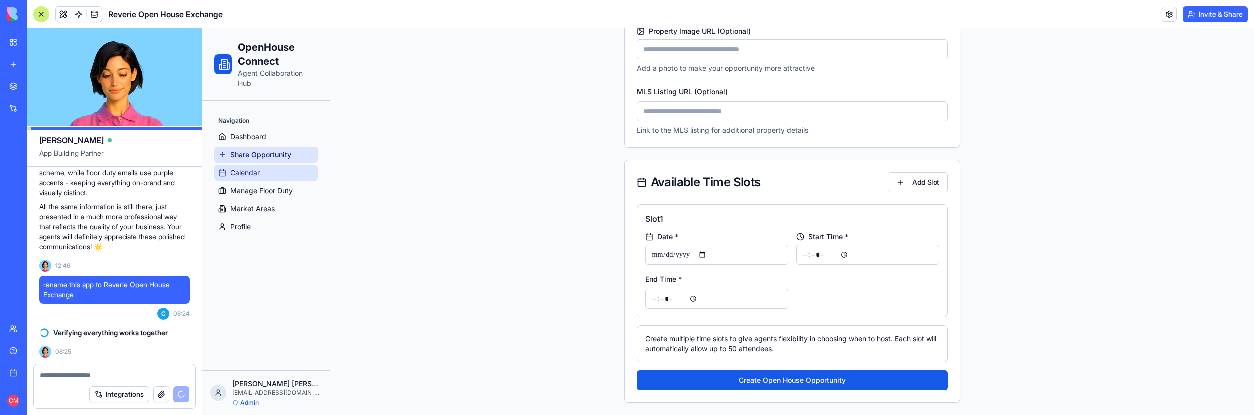
click at [255, 169] on span "Calendar" at bounding box center [245, 173] width 30 height 10
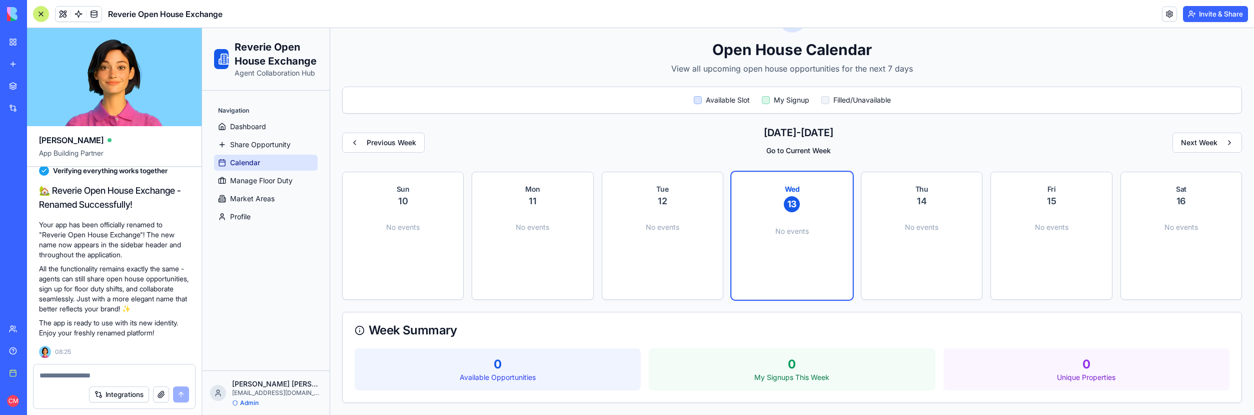
scroll to position [10131, 0]
click at [270, 216] on link "Profile" at bounding box center [266, 217] width 104 height 16
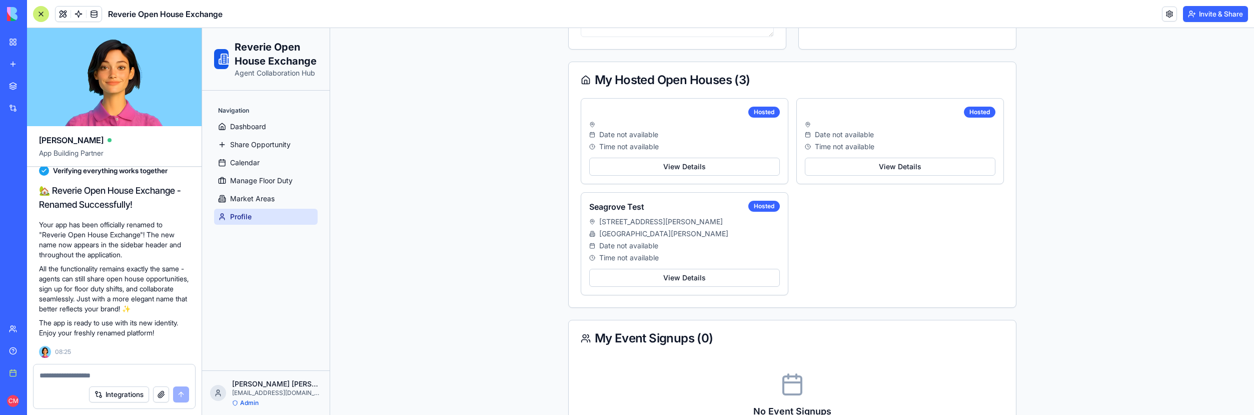
scroll to position [364, 0]
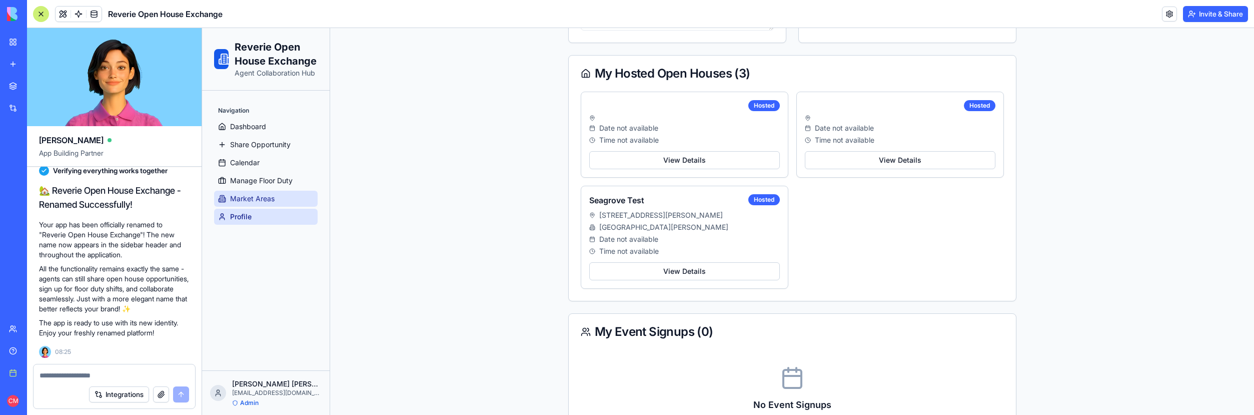
click at [254, 197] on span "Market Areas" at bounding box center [252, 199] width 45 height 10
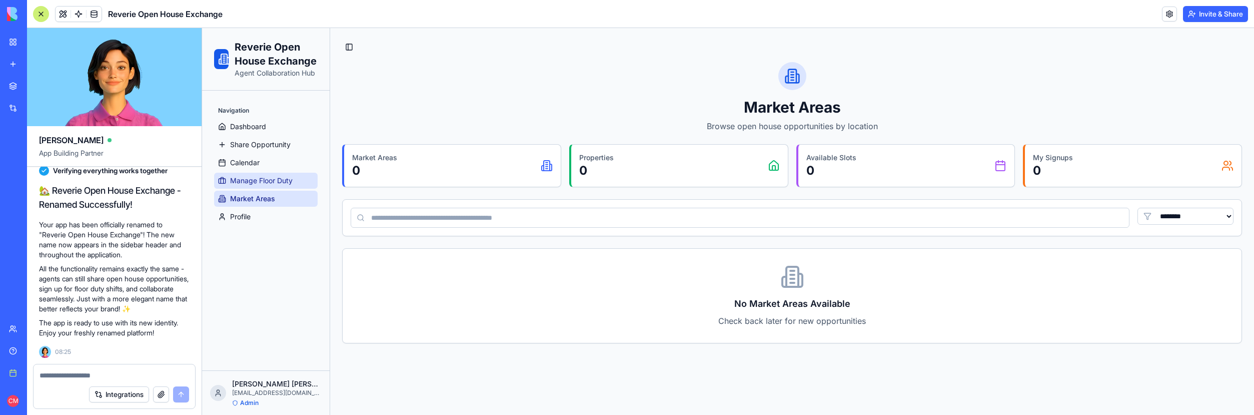
click at [259, 178] on span "Manage Floor Duty" at bounding box center [261, 181] width 63 height 10
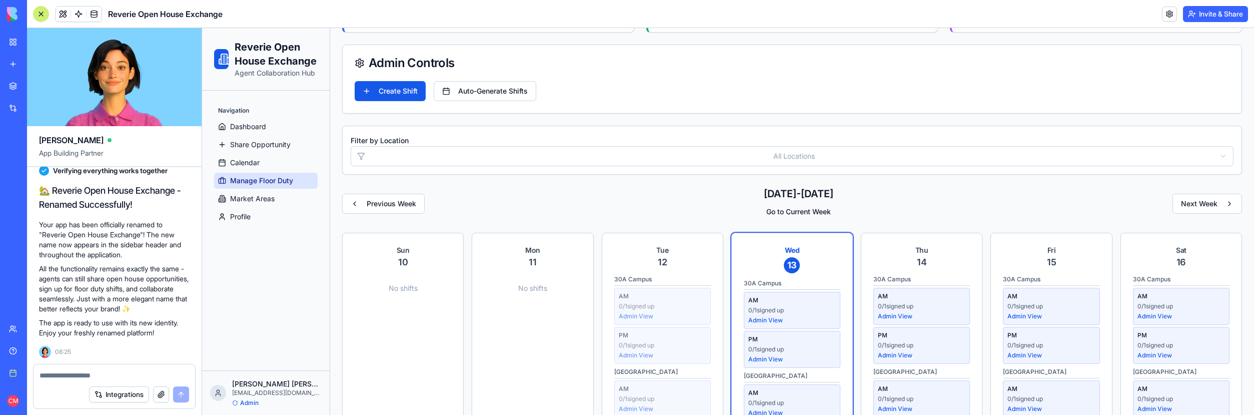
scroll to position [197, 0]
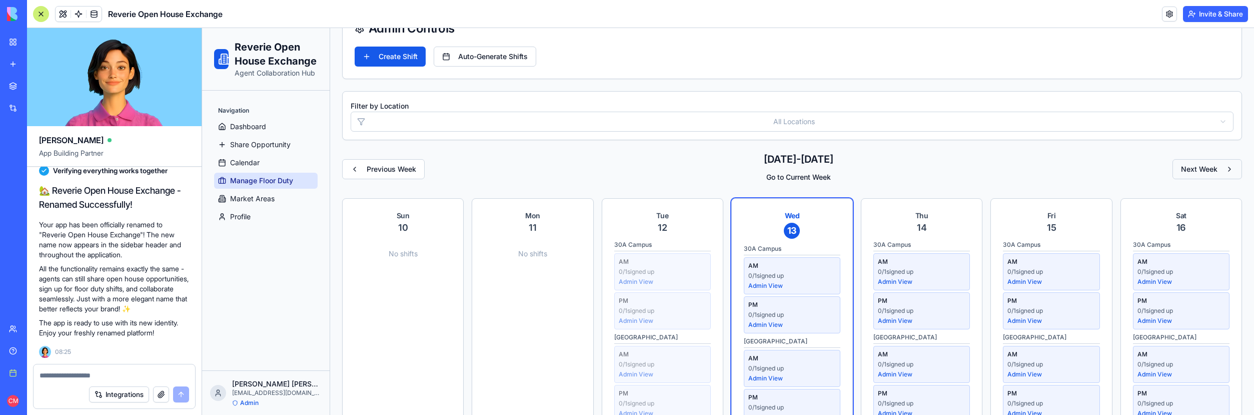
click at [1200, 172] on button "Next Week" at bounding box center [1207, 169] width 70 height 20
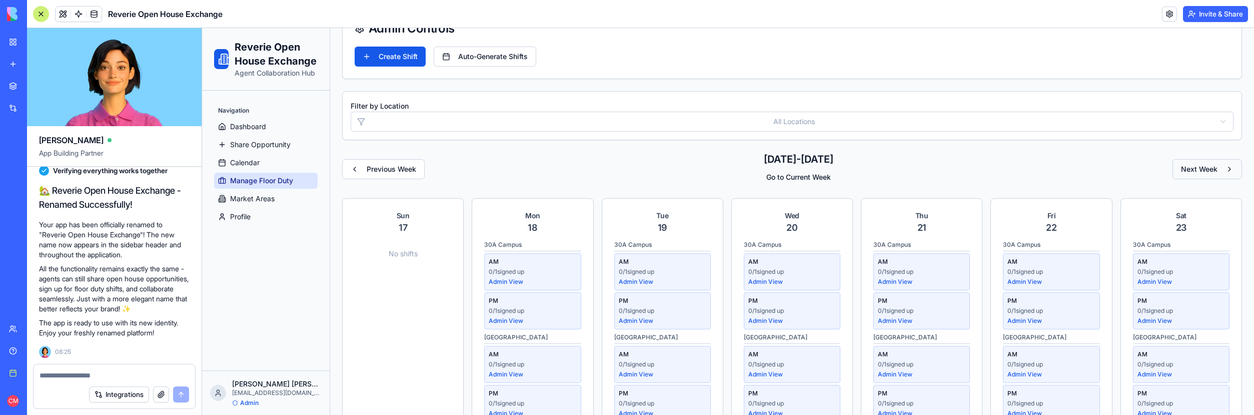
click at [1200, 172] on button "Next Week" at bounding box center [1207, 169] width 70 height 20
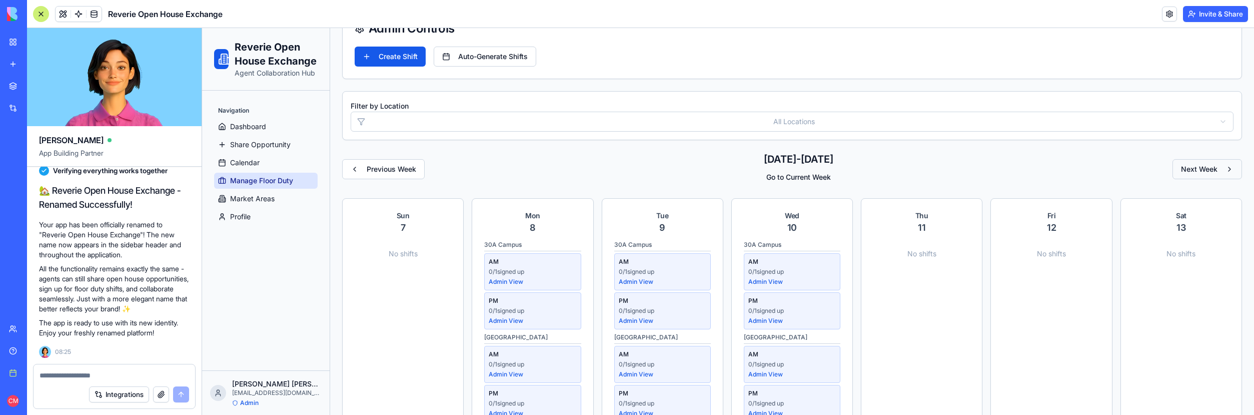
click at [1200, 172] on button "Next Week" at bounding box center [1207, 169] width 70 height 20
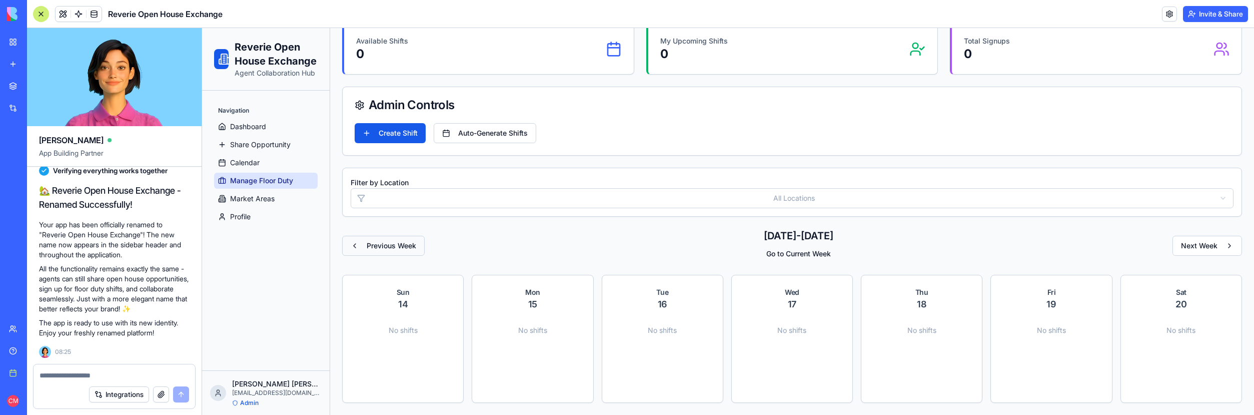
click at [366, 241] on button "Previous Week" at bounding box center [383, 246] width 83 height 20
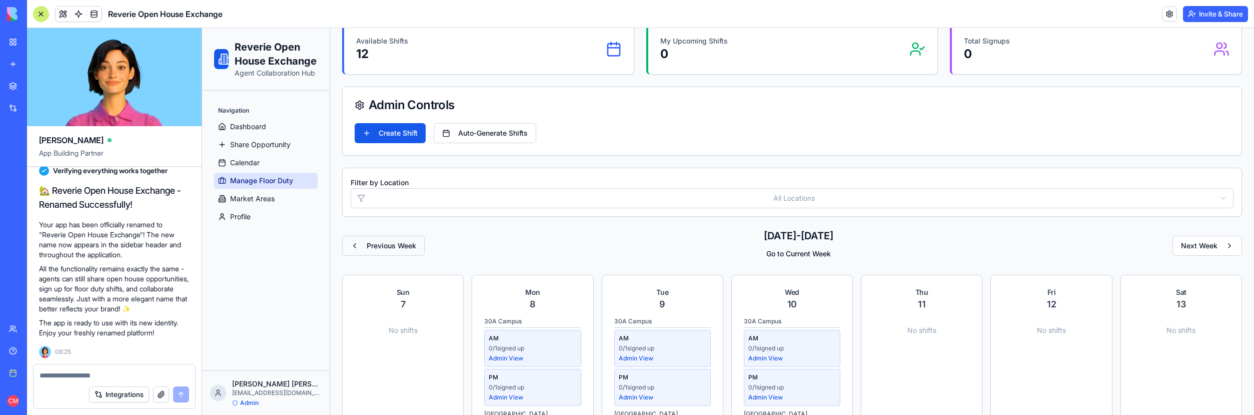
click at [366, 241] on button "Previous Week" at bounding box center [383, 246] width 83 height 20
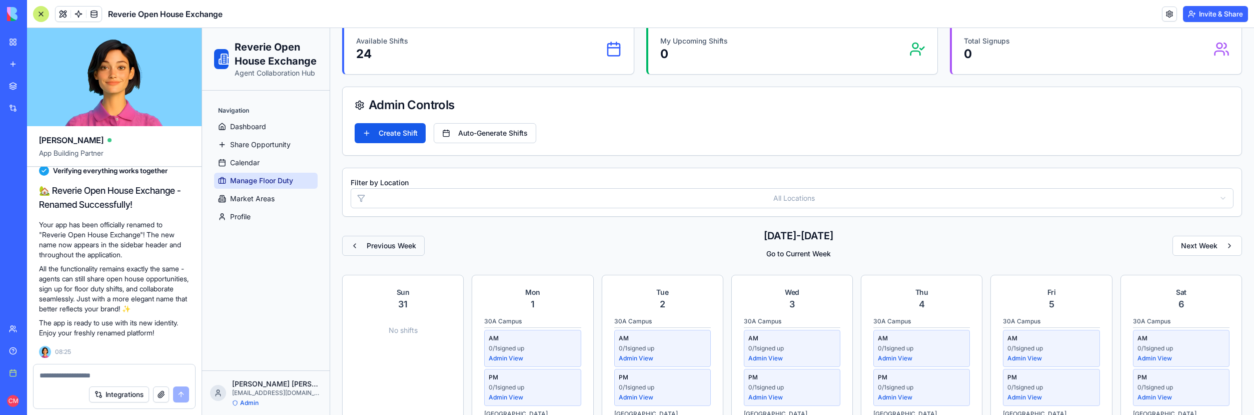
click at [366, 241] on button "Previous Week" at bounding box center [383, 246] width 83 height 20
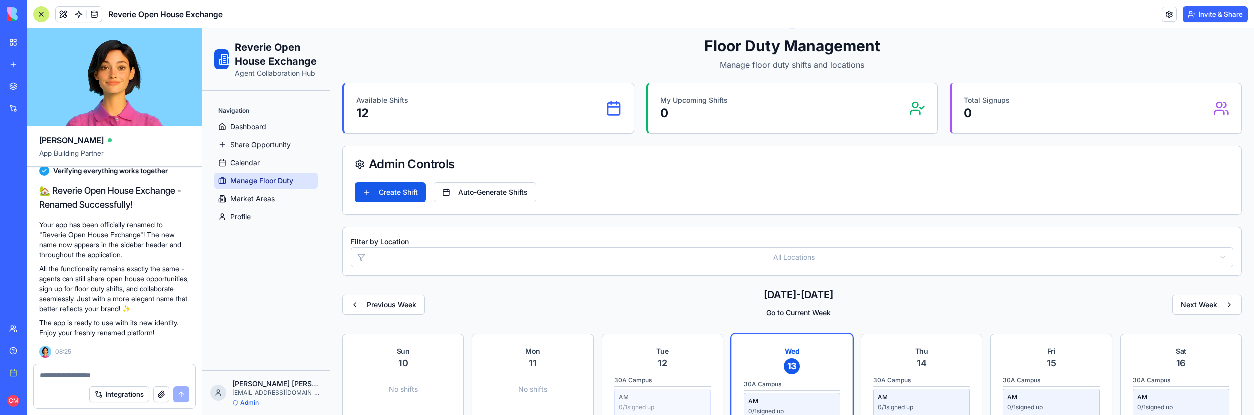
scroll to position [0, 0]
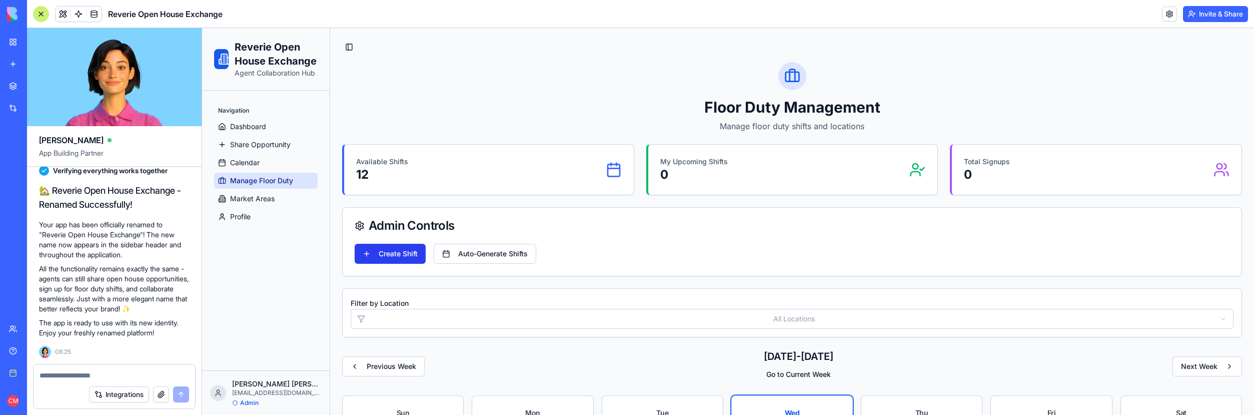
click at [392, 250] on button "Create Shift" at bounding box center [390, 254] width 71 height 20
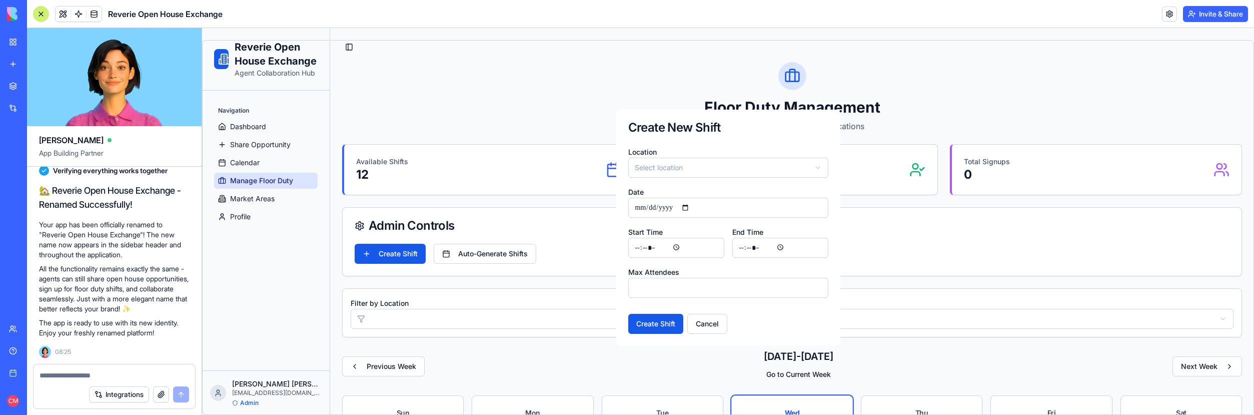
click at [683, 165] on html "Reverie Open House Exchange Agent Collaboration Hub Navigation Dashboard Share …" at bounding box center [728, 337] width 1052 height 619
click at [665, 160] on html "Reverie Open House Exchange Agent Collaboration Hub Navigation Dashboard Share …" at bounding box center [728, 337] width 1052 height 619
click at [704, 320] on button "Cancel" at bounding box center [707, 324] width 40 height 20
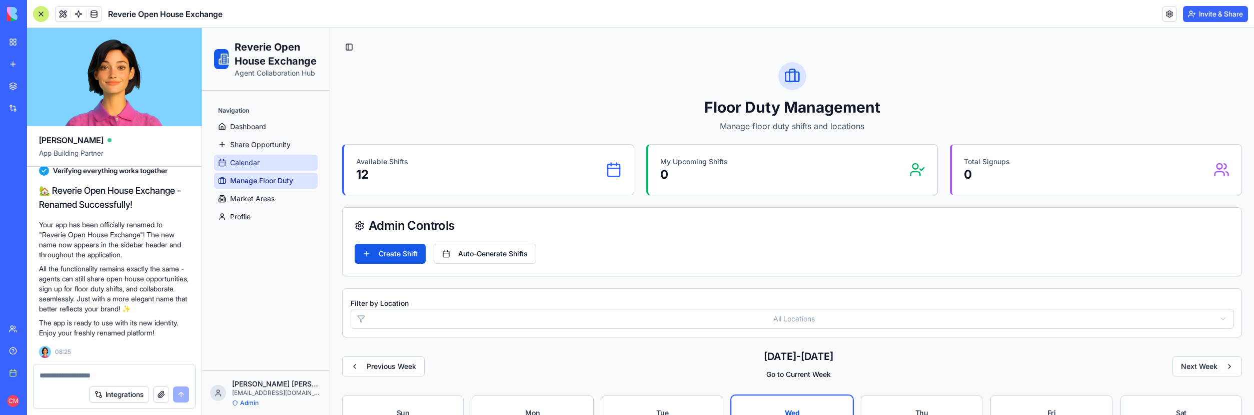
click at [268, 161] on link "Calendar" at bounding box center [266, 163] width 104 height 16
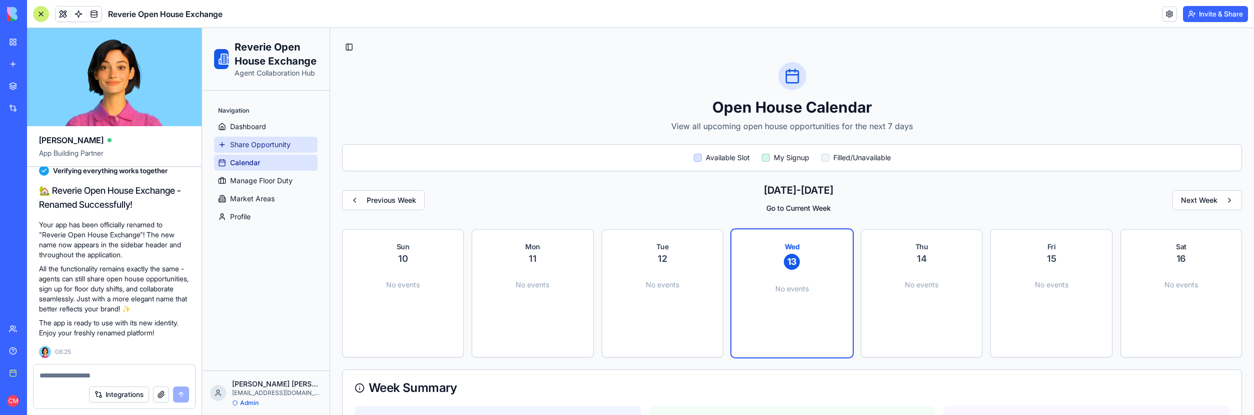
click at [254, 146] on span "Share Opportunity" at bounding box center [260, 145] width 61 height 10
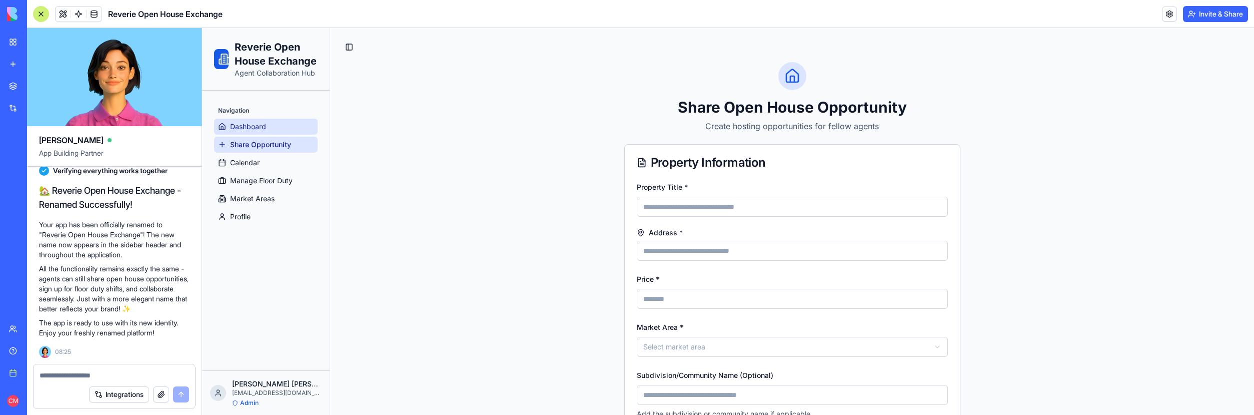
click at [261, 124] on span "Dashboard" at bounding box center [248, 127] width 36 height 10
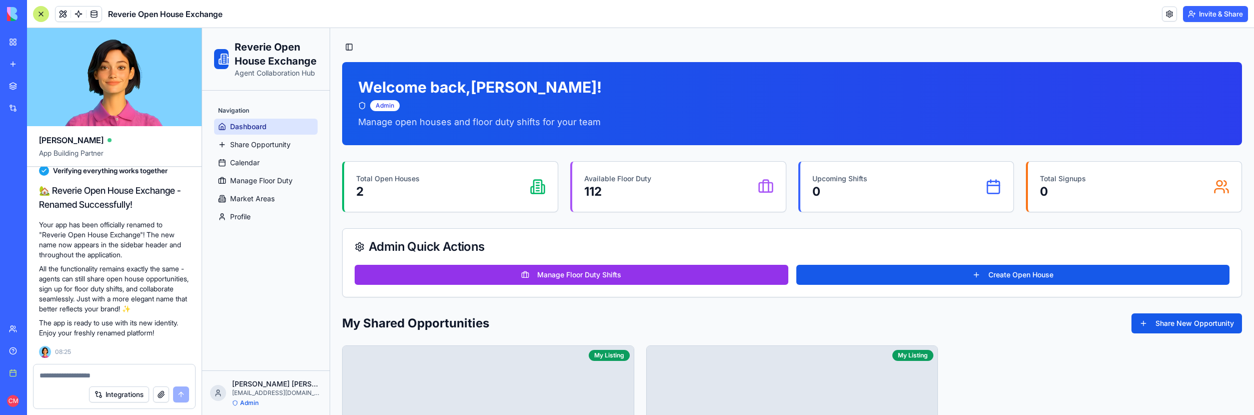
click at [627, 187] on p "112" at bounding box center [617, 192] width 67 height 16
click at [762, 190] on icon at bounding box center [766, 187] width 16 height 16
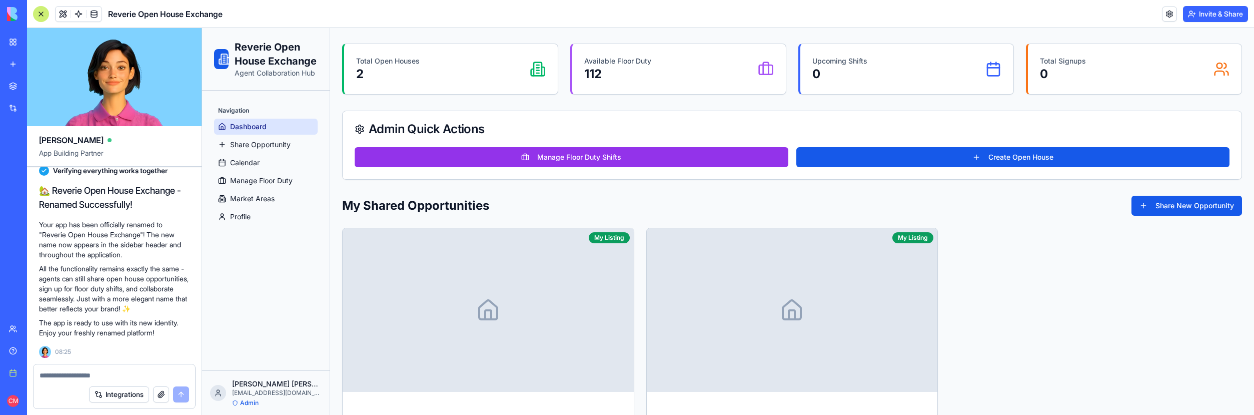
scroll to position [139, 0]
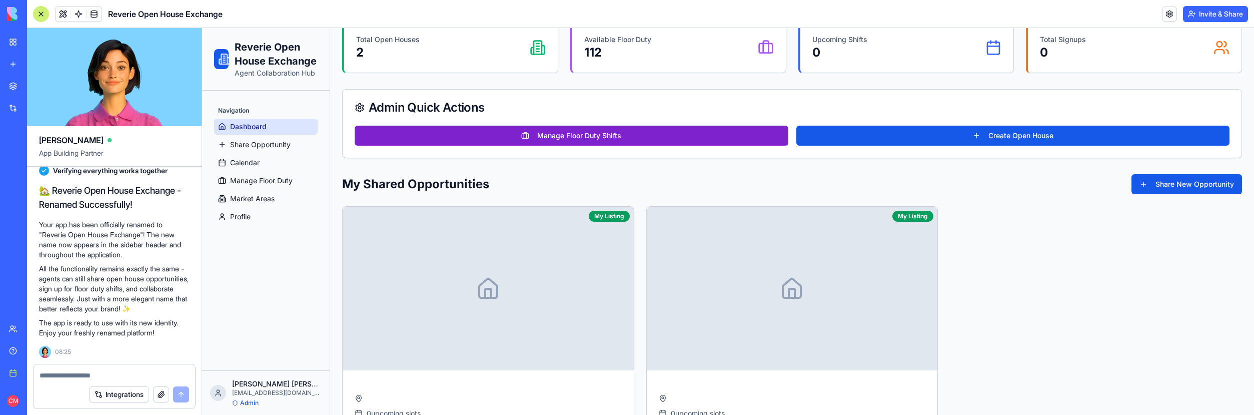
click at [610, 137] on button "Manage Floor Duty Shifts" at bounding box center [572, 136] width 434 height 20
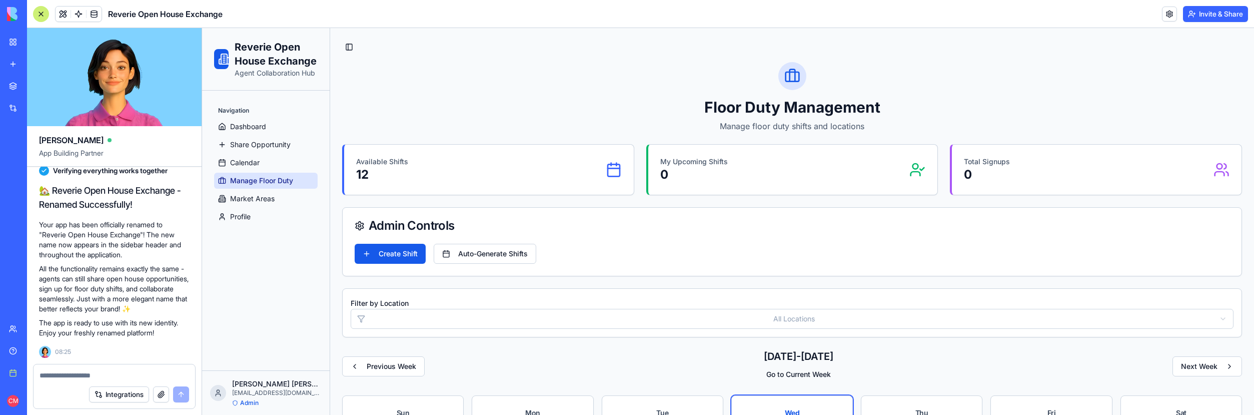
click at [268, 153] on ul "Dashboard Share Opportunity Calendar Manage Floor Duty Market Areas Profile" at bounding box center [266, 172] width 104 height 106
click at [269, 156] on link "Calendar" at bounding box center [266, 163] width 104 height 16
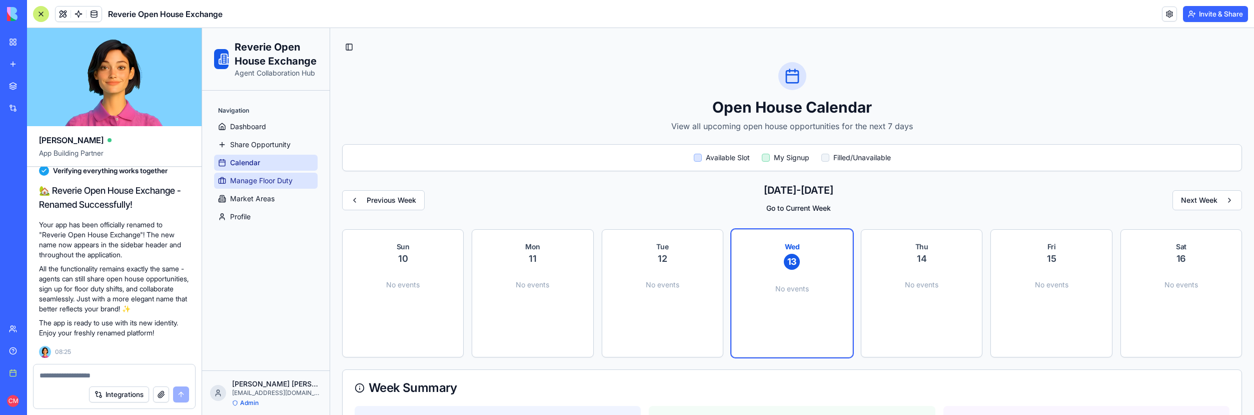
click at [270, 185] on span "Manage Floor Duty" at bounding box center [261, 181] width 63 height 10
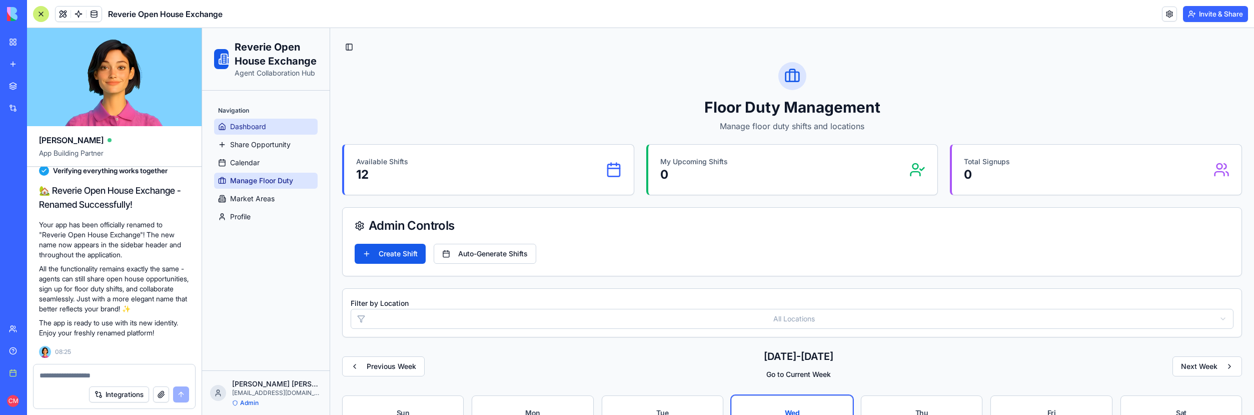
click at [248, 122] on span "Dashboard" at bounding box center [248, 127] width 36 height 10
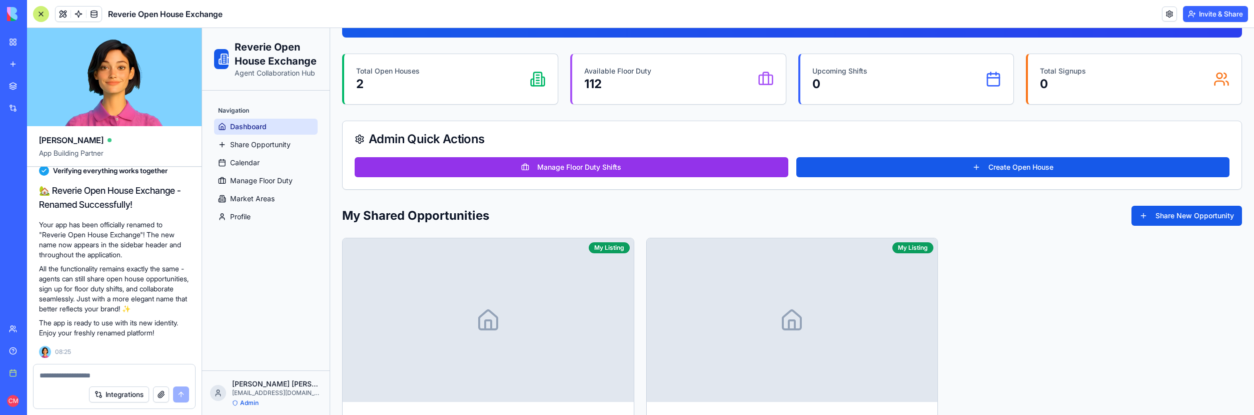
scroll to position [210, 0]
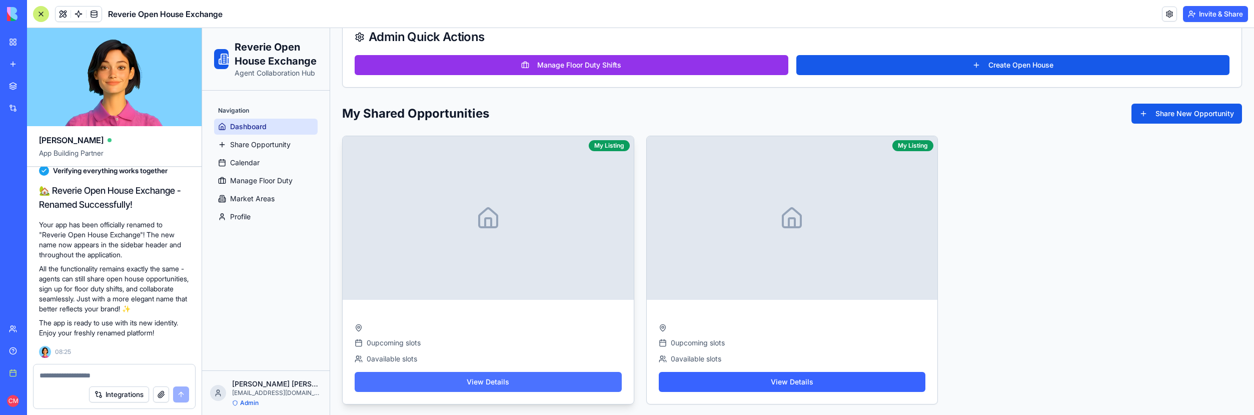
click at [452, 378] on button "View Details" at bounding box center [488, 382] width 267 height 20
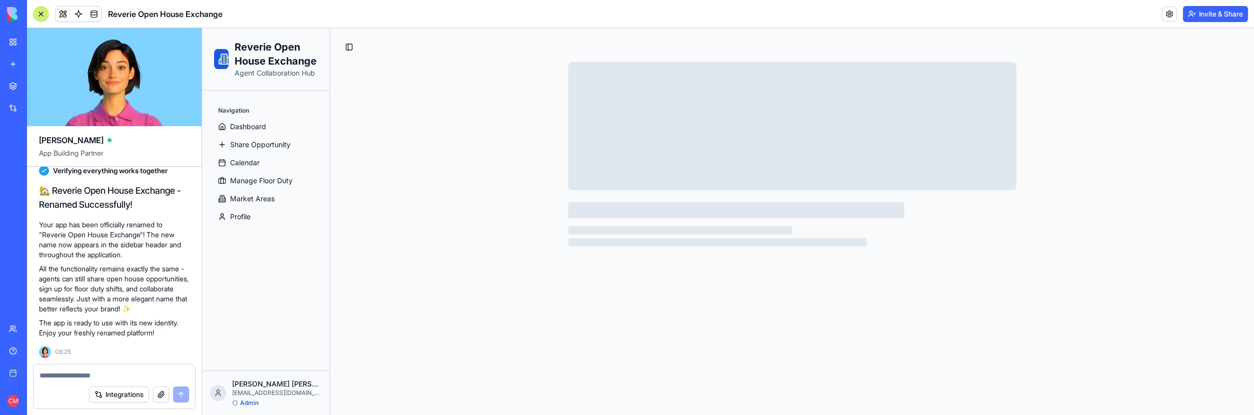
scroll to position [0, 0]
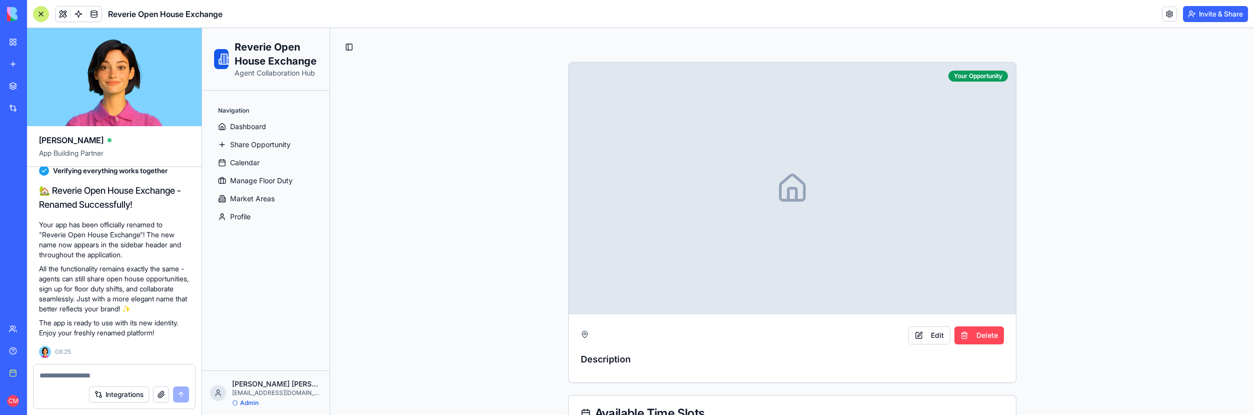
click at [972, 333] on button "Delete" at bounding box center [979, 335] width 50 height 18
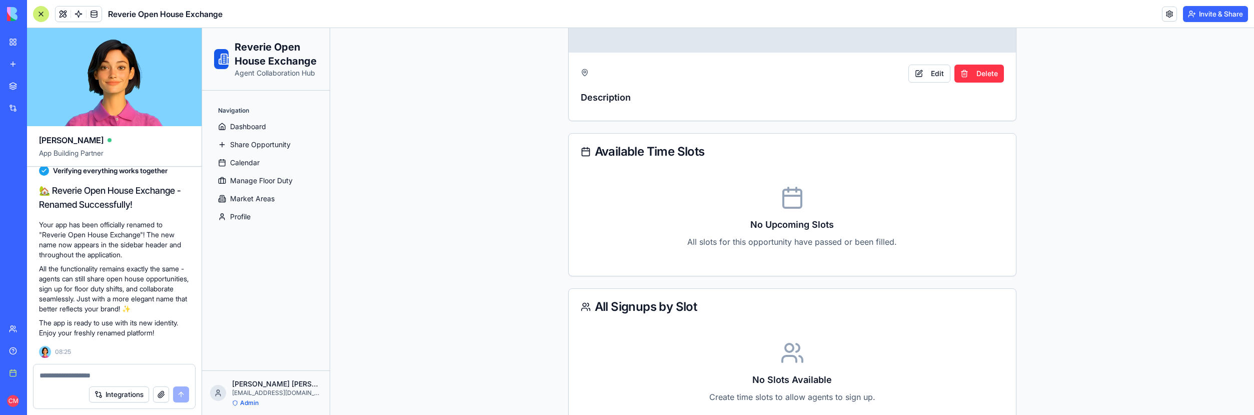
scroll to position [10131, 0]
click at [78, 377] on textarea at bounding box center [115, 375] width 150 height 10
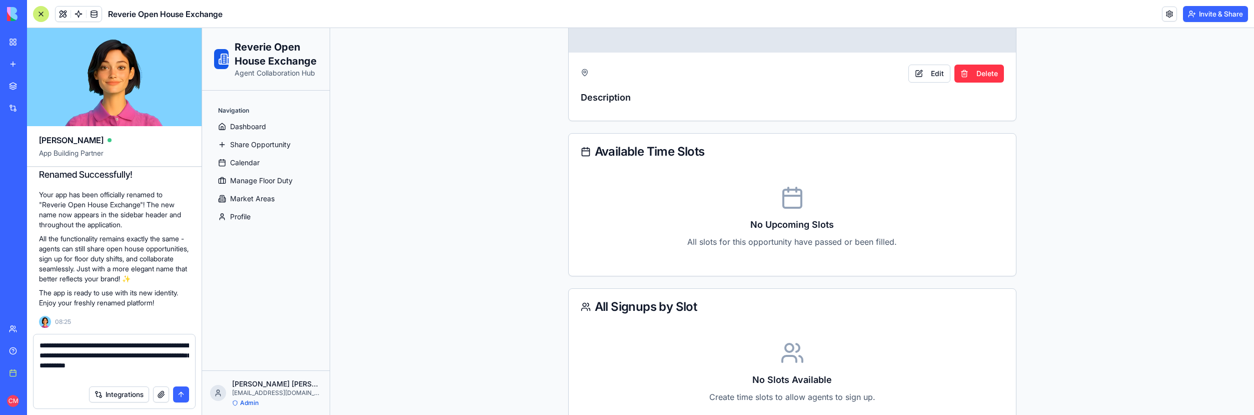
type textarea "**********"
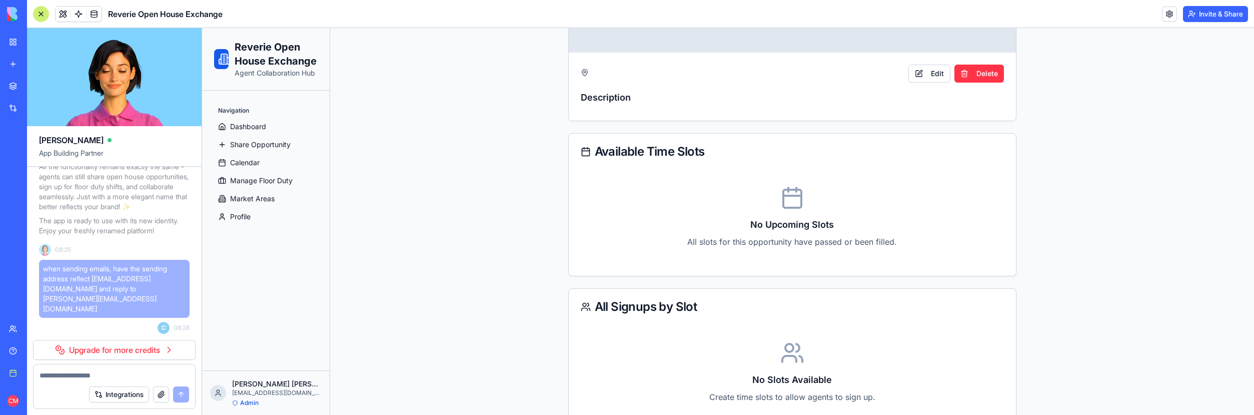
scroll to position [10233, 0]
click at [128, 352] on link "Upgrade for more credits" at bounding box center [114, 350] width 163 height 20
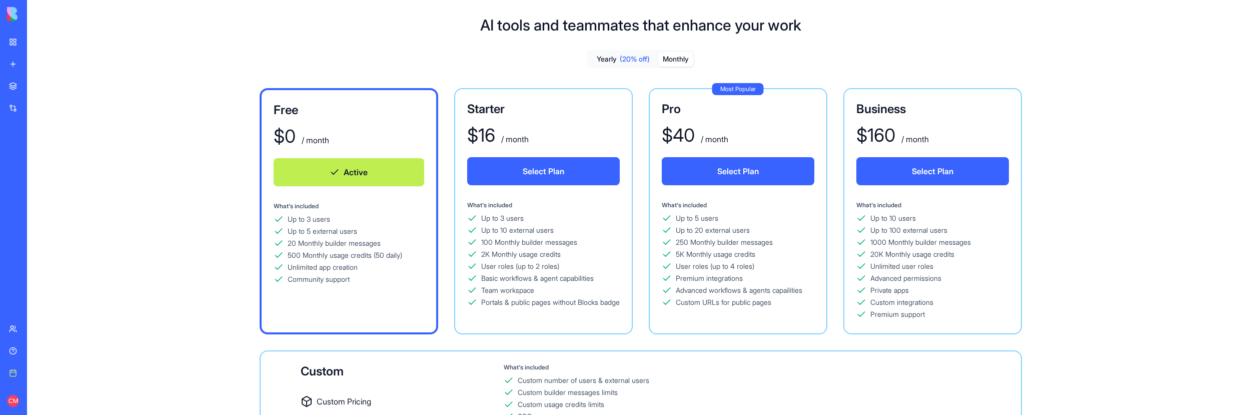
click at [667, 58] on button "Monthly" at bounding box center [675, 59] width 35 height 15
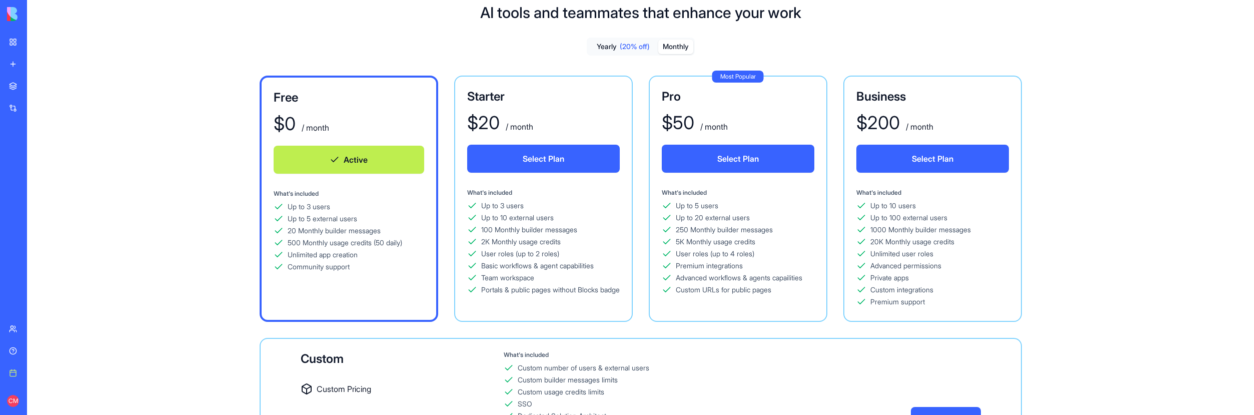
click at [888, 291] on div "Custom integrations" at bounding box center [901, 290] width 63 height 10
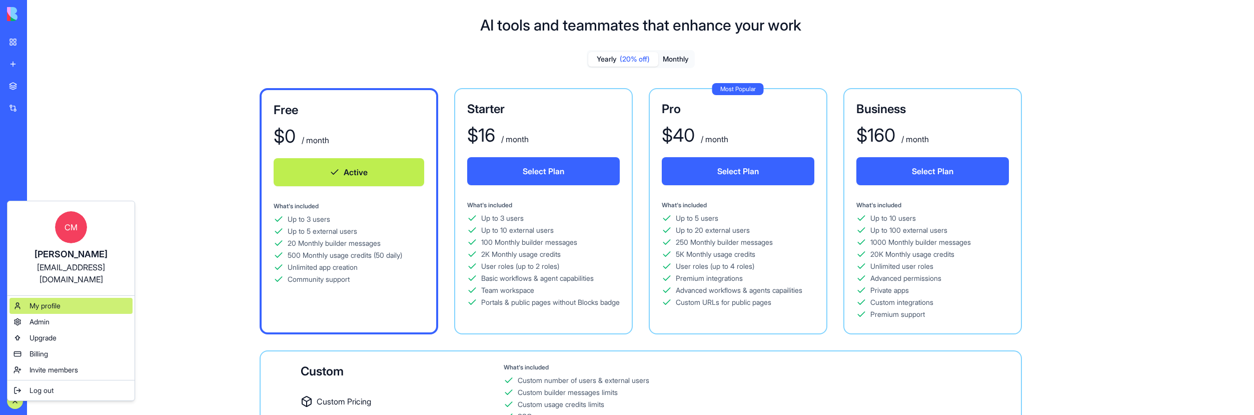
click at [43, 301] on span "My profile" at bounding box center [45, 306] width 31 height 10
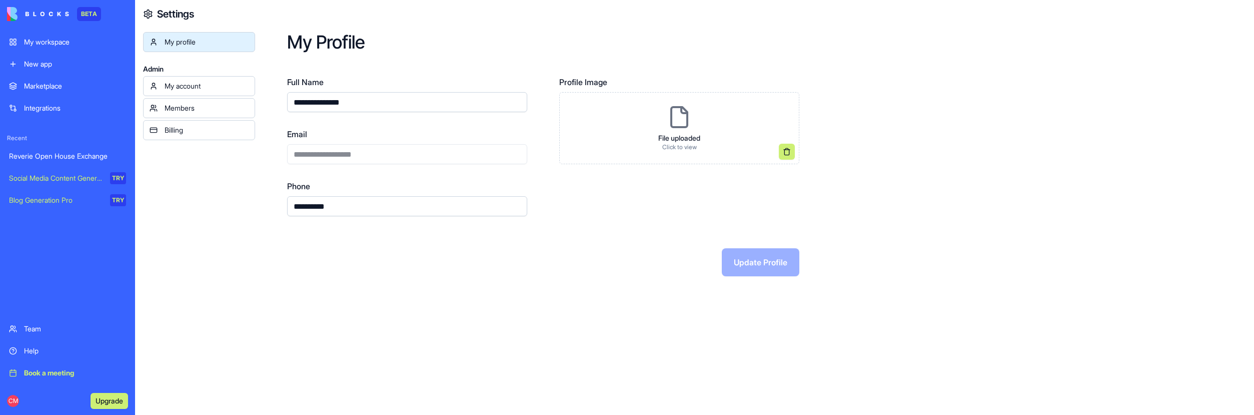
click at [187, 82] on div "My account" at bounding box center [207, 86] width 84 height 10
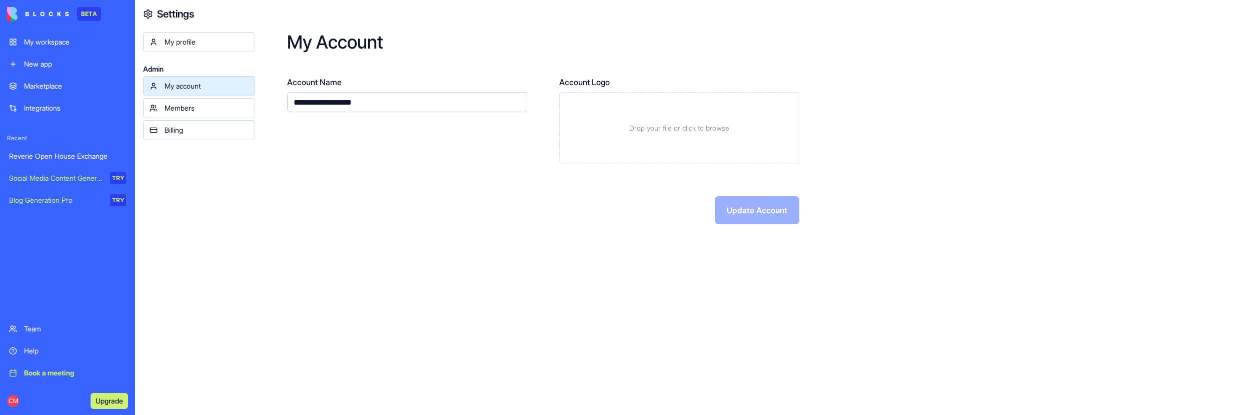
click at [188, 106] on div "Members" at bounding box center [207, 108] width 84 height 10
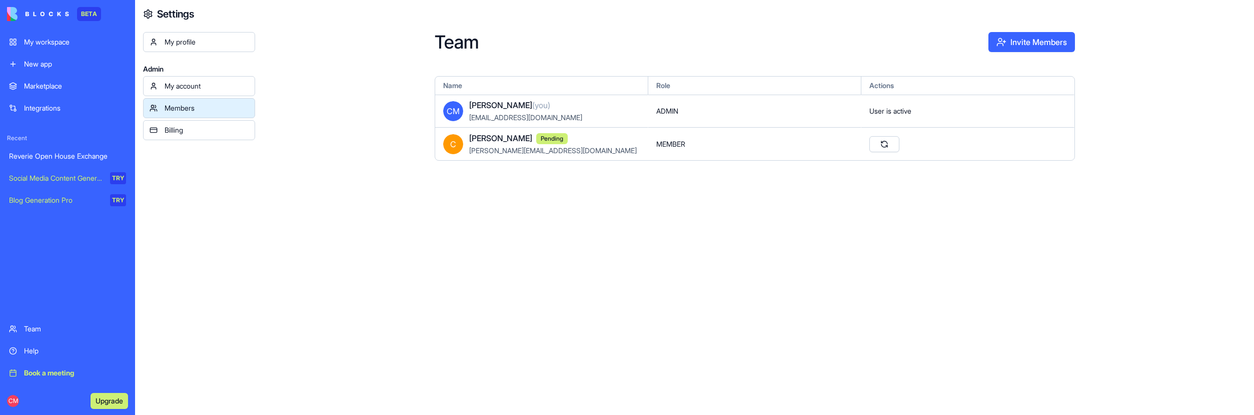
click at [193, 129] on div "Billing" at bounding box center [207, 130] width 84 height 10
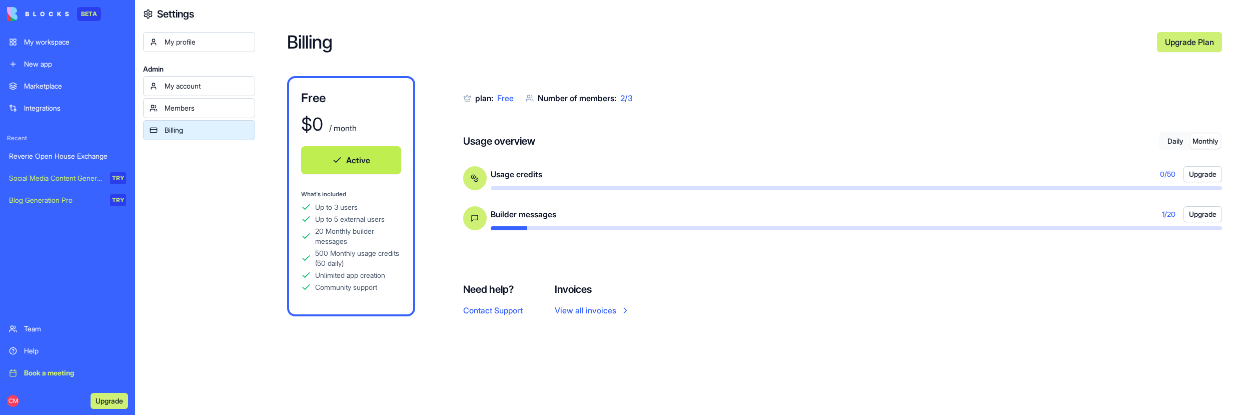
click at [1208, 141] on button "Monthly" at bounding box center [1205, 141] width 30 height 15
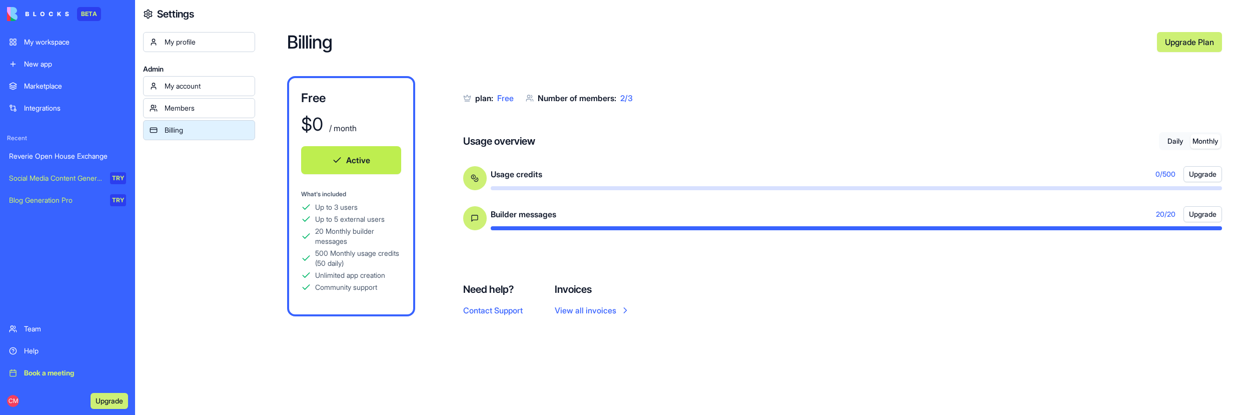
click at [1186, 141] on button "Daily" at bounding box center [1175, 141] width 30 height 15
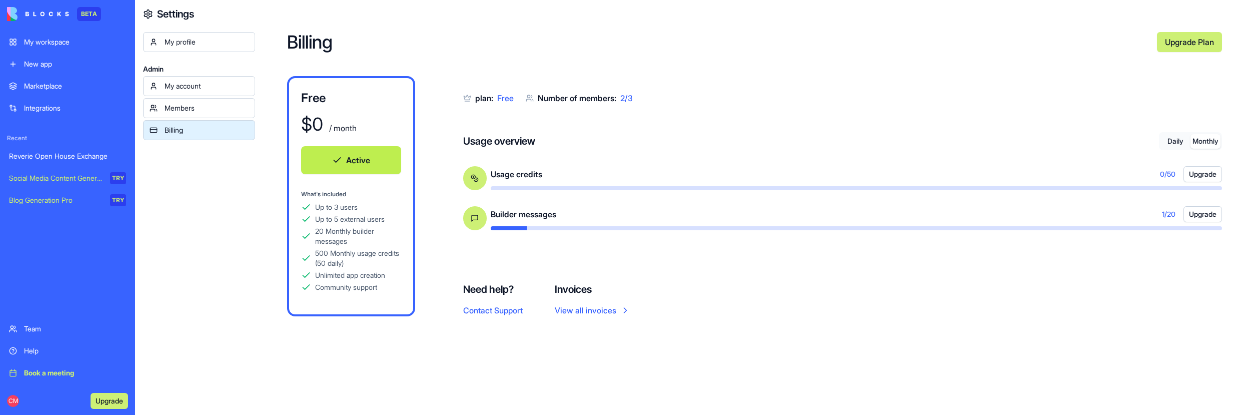
click at [1198, 147] on button "Monthly" at bounding box center [1205, 141] width 30 height 15
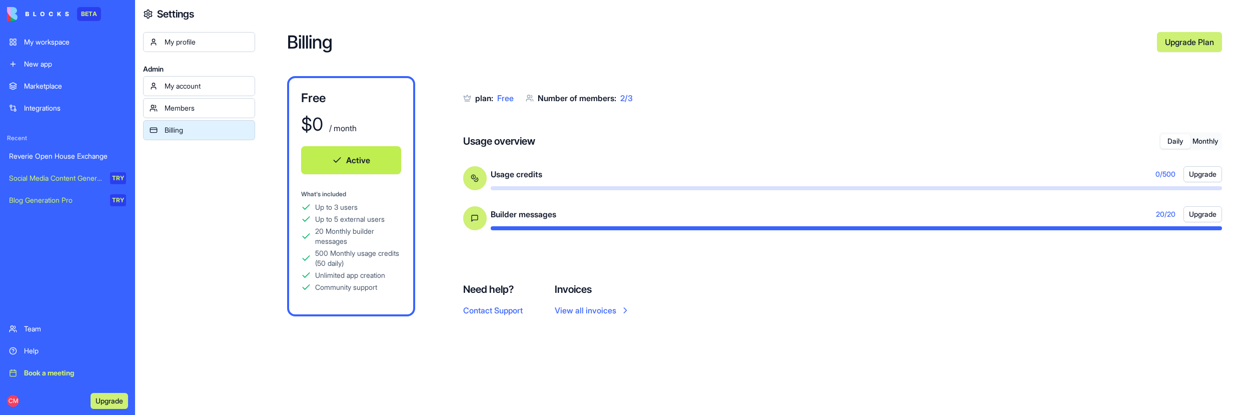
click at [1176, 140] on button "Daily" at bounding box center [1175, 141] width 30 height 15
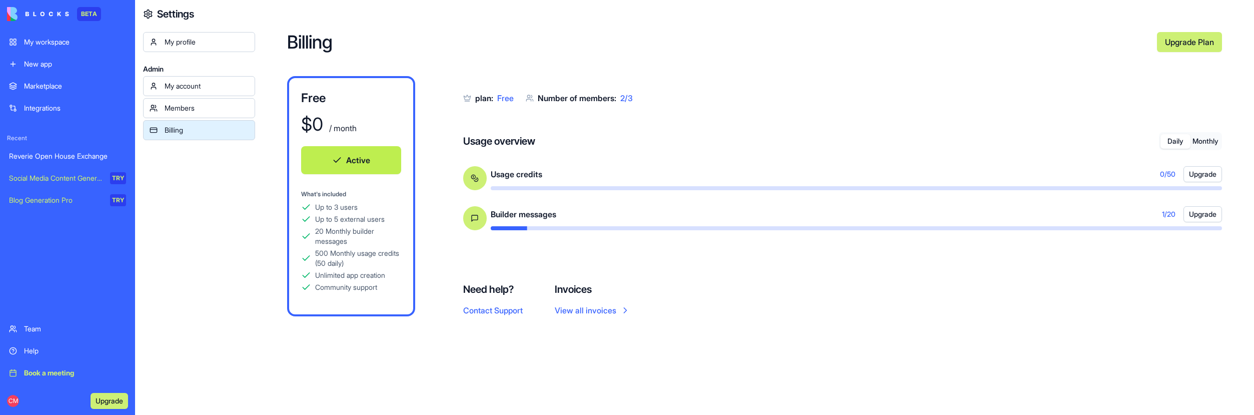
click at [506, 98] on span "Free" at bounding box center [505, 98] width 17 height 10
click at [1173, 45] on link "Upgrade Plan" at bounding box center [1189, 42] width 65 height 20
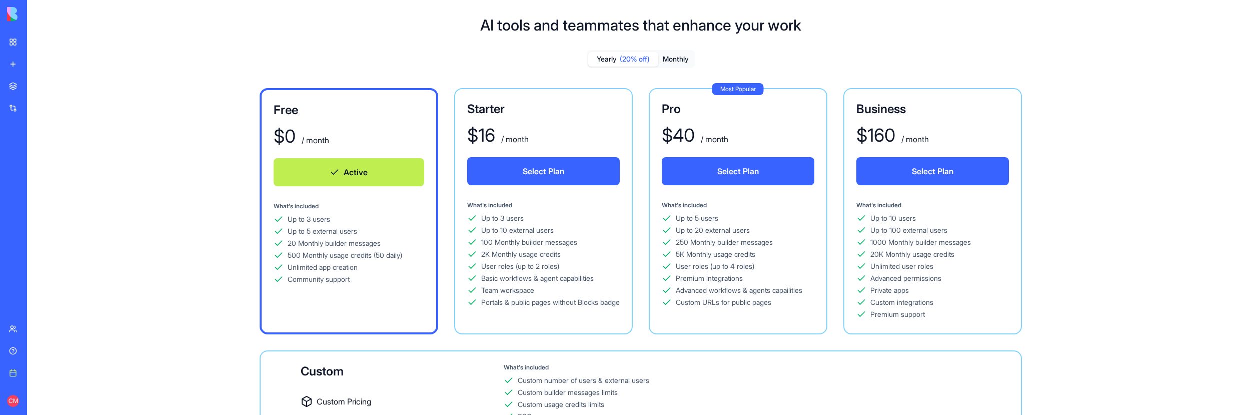
click at [17, 19] on img at bounding box center [38, 14] width 62 height 14
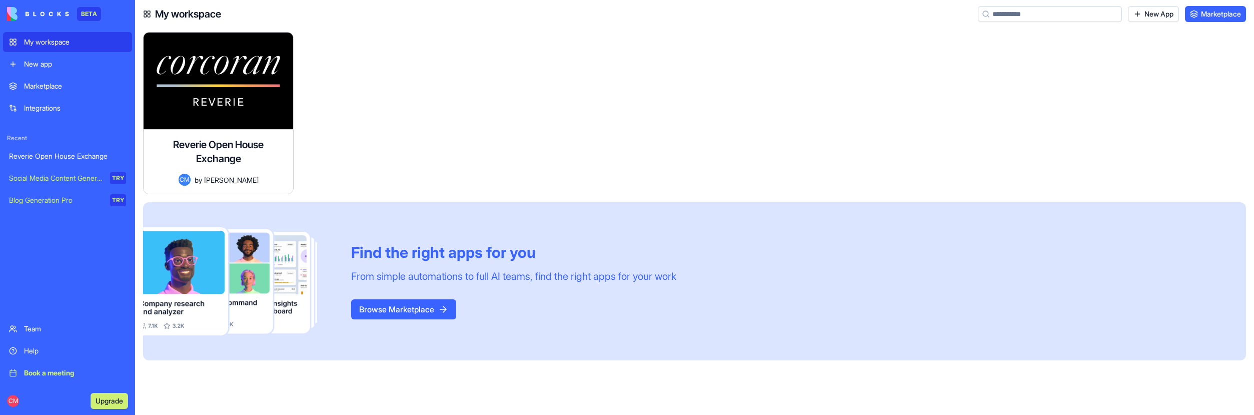
click at [414, 309] on button "Browse Marketplace" at bounding box center [403, 309] width 105 height 20
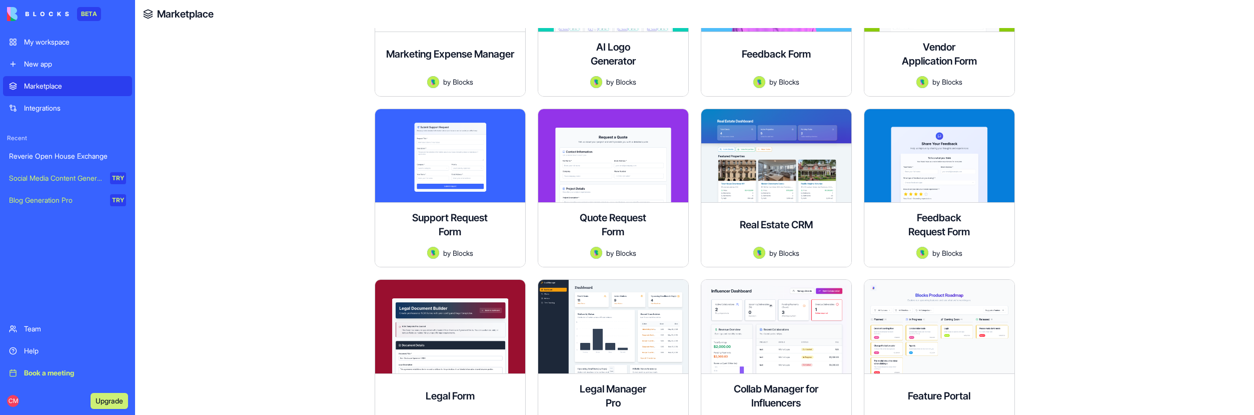
scroll to position [1286, 0]
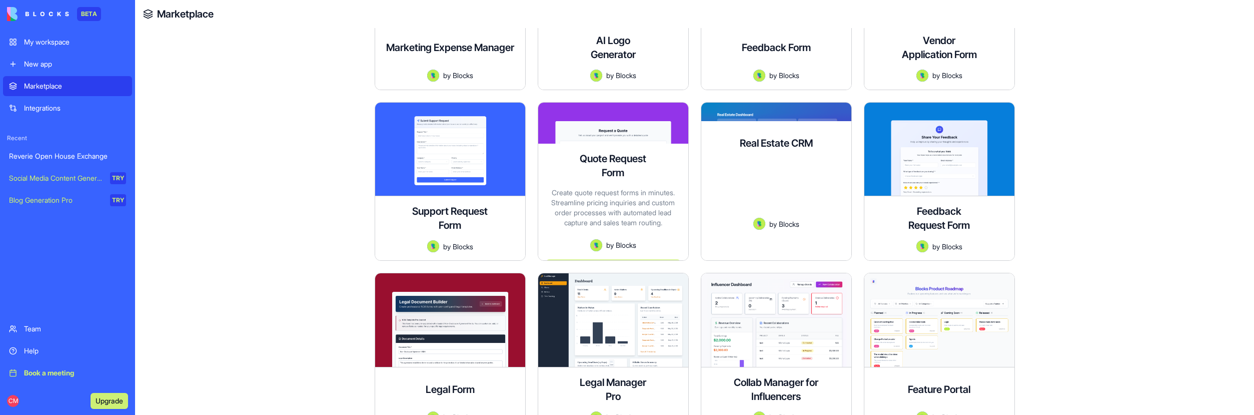
click at [746, 165] on div "A comprehensive Real Estate CRM system to manage clients, properties, and deals…" at bounding box center [776, 191] width 134 height 53
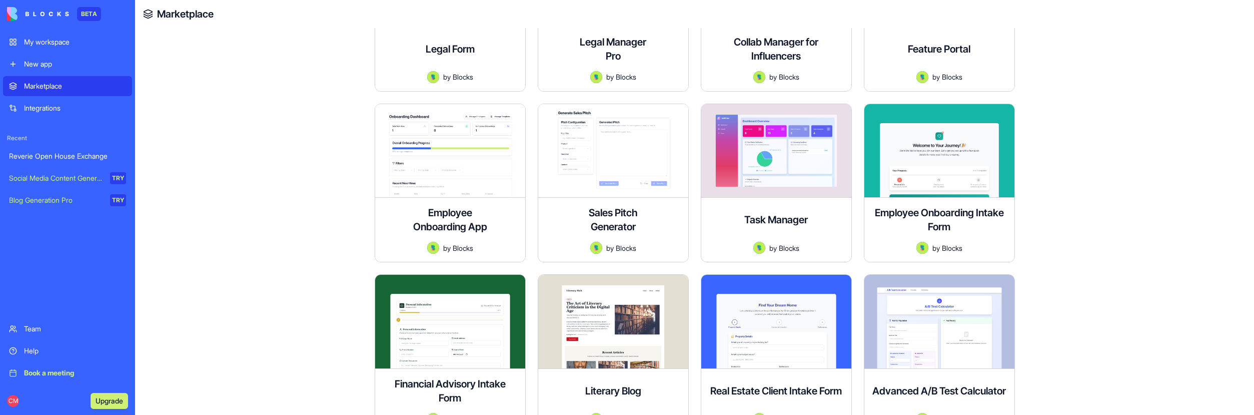
scroll to position [1633, 0]
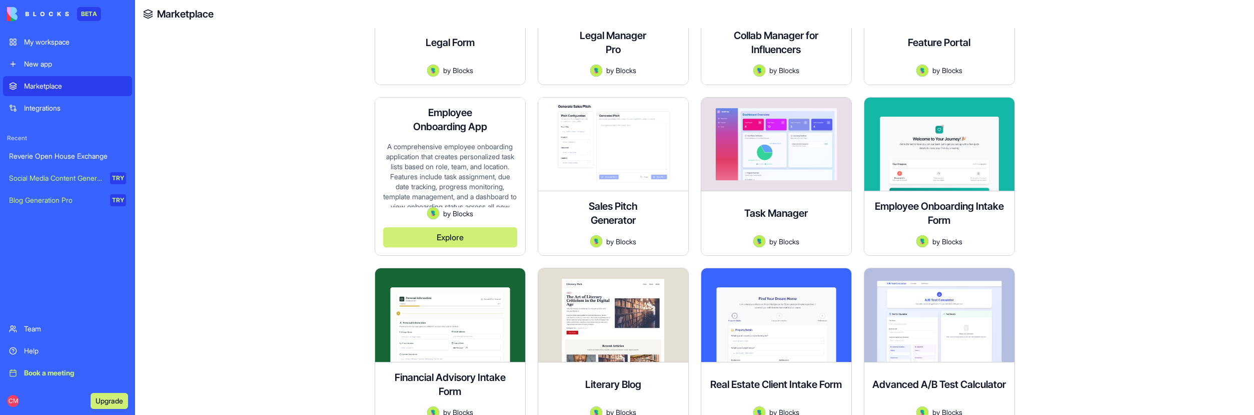
click at [411, 158] on div "A comprehensive employee onboarding application that creates personalized task …" at bounding box center [450, 175] width 134 height 66
